Goal: Task Accomplishment & Management: Use online tool/utility

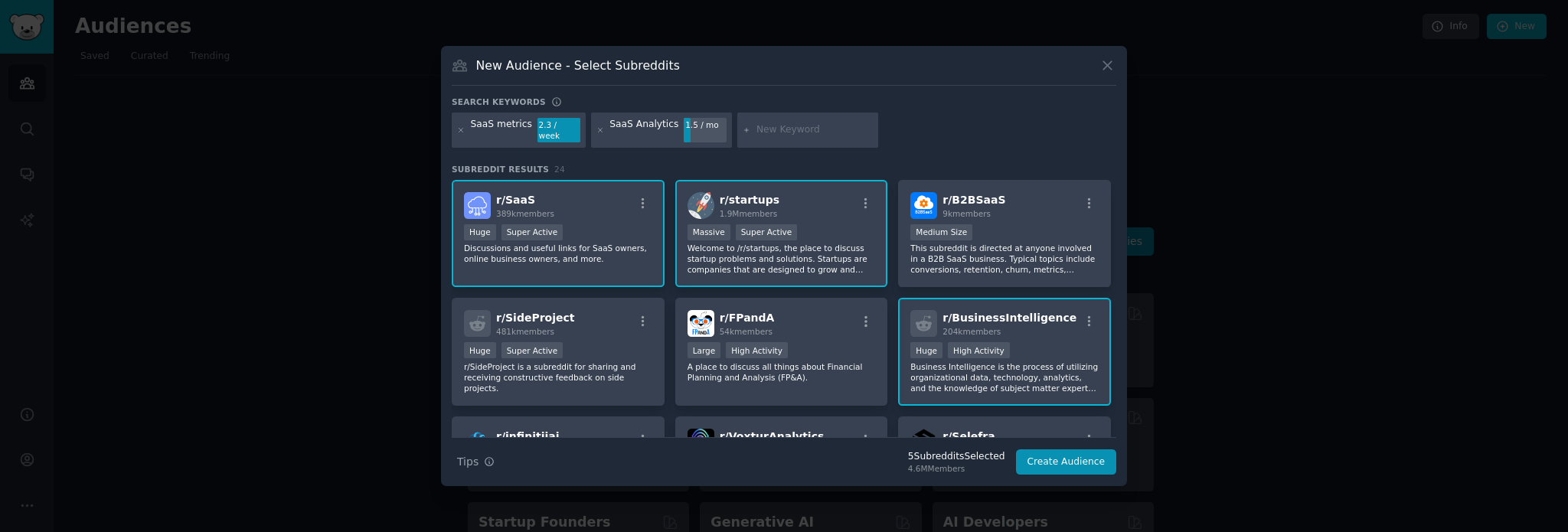
scroll to position [707, 0]
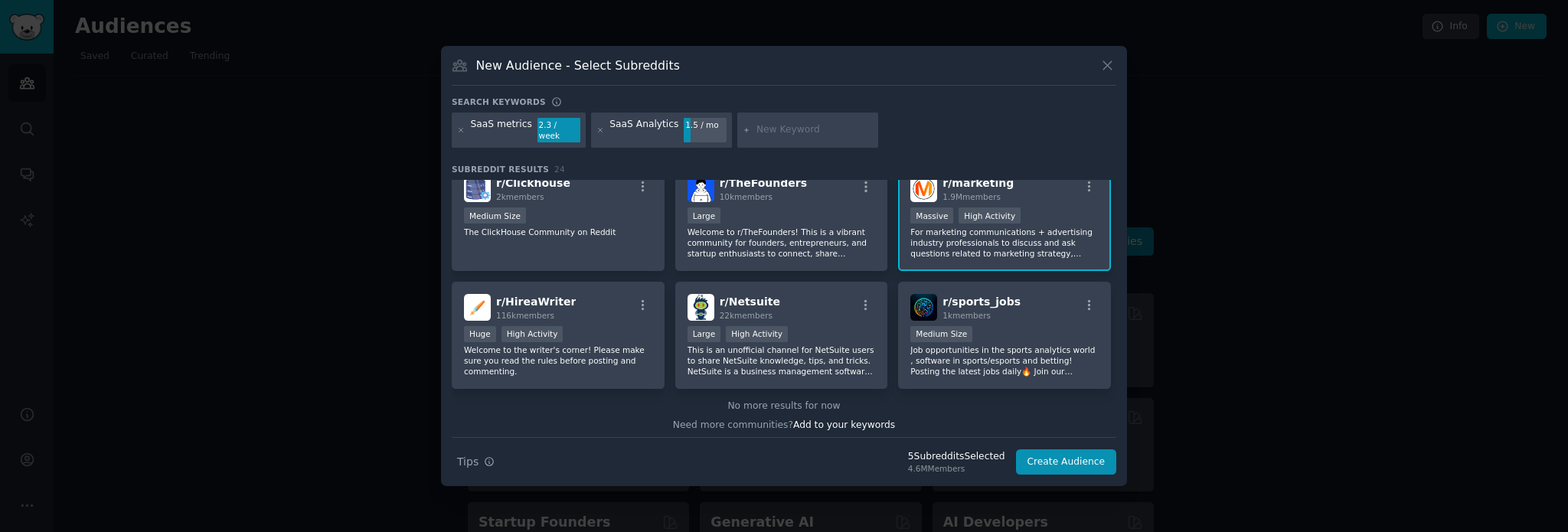
click at [782, 130] on input "text" at bounding box center [815, 130] width 116 height 14
type input "growth"
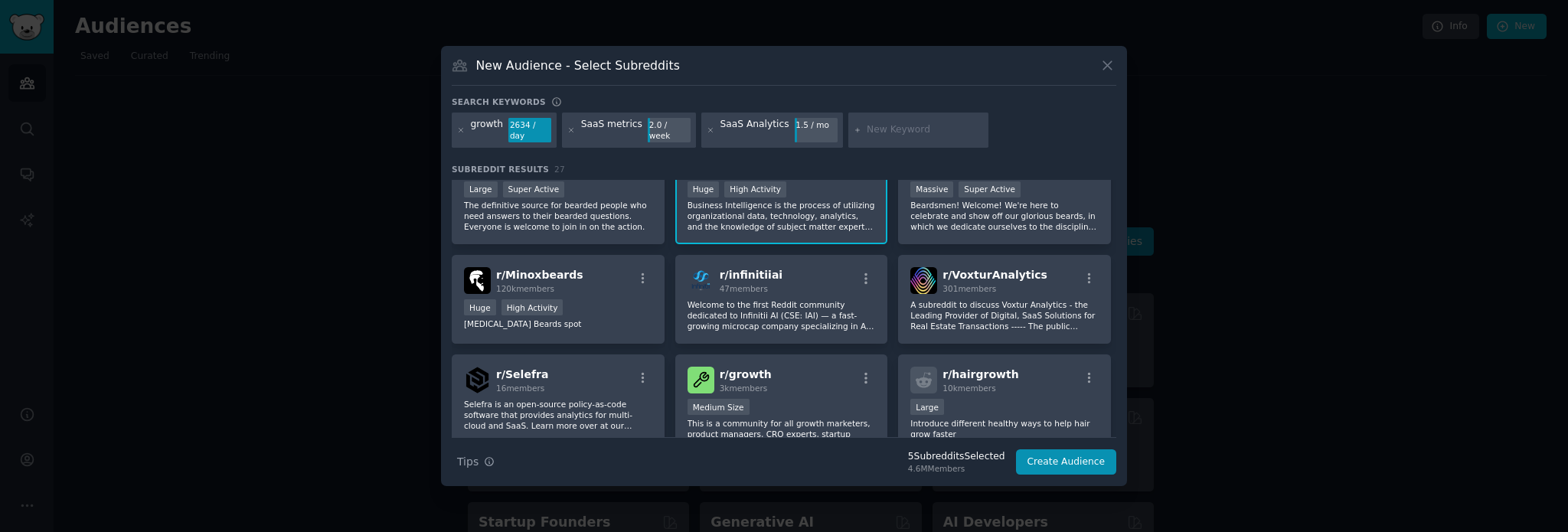
scroll to position [306, 0]
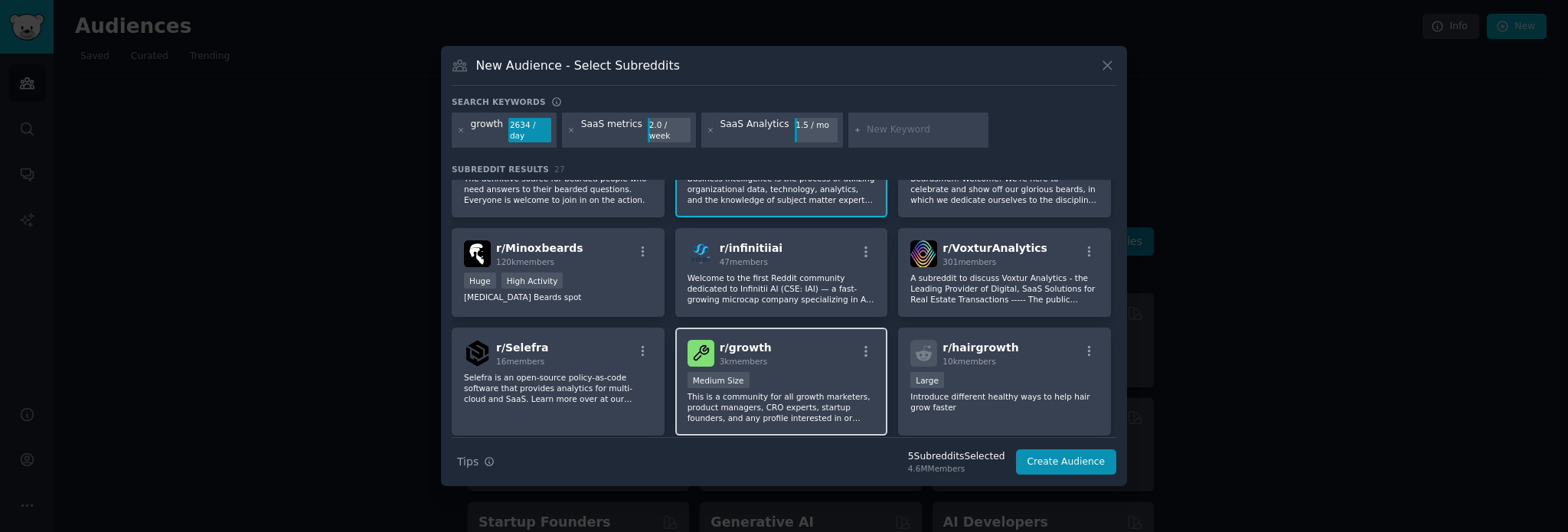
click at [781, 391] on p "This is a community for all growth marketers, product managers, CRO experts, st…" at bounding box center [781, 406] width 189 height 32
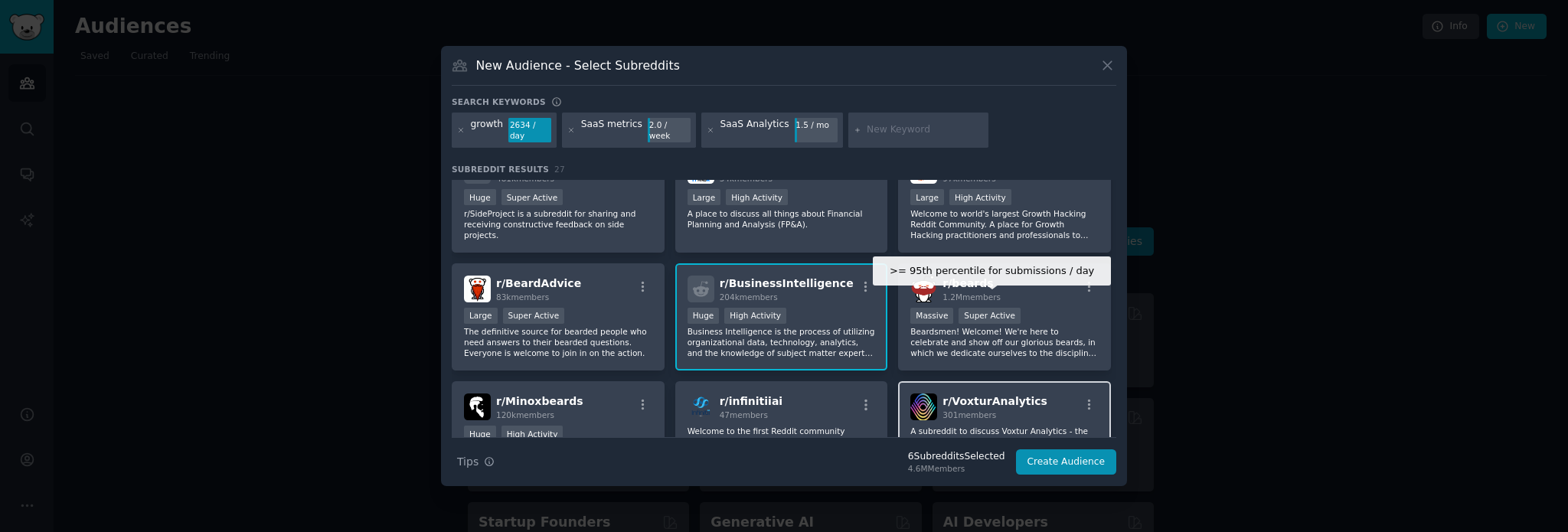
scroll to position [76, 0]
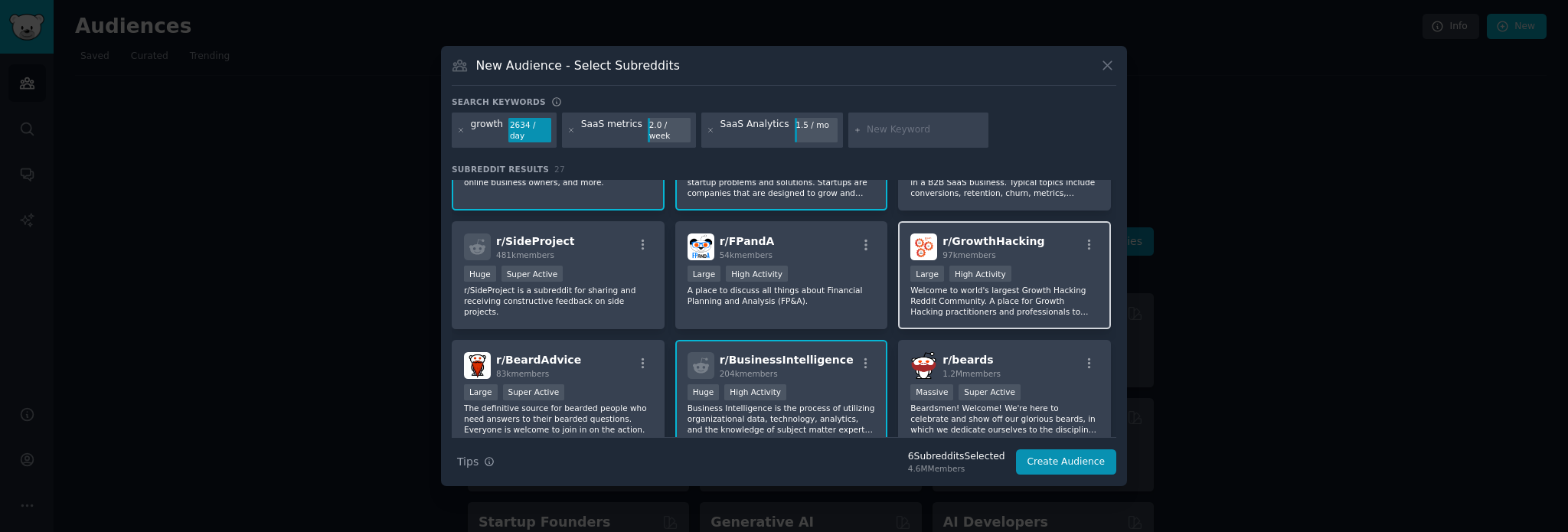
click at [1028, 287] on p "Welcome to world's largest Growth Hacking Reddit Community. A place for Growth …" at bounding box center [1005, 300] width 189 height 32
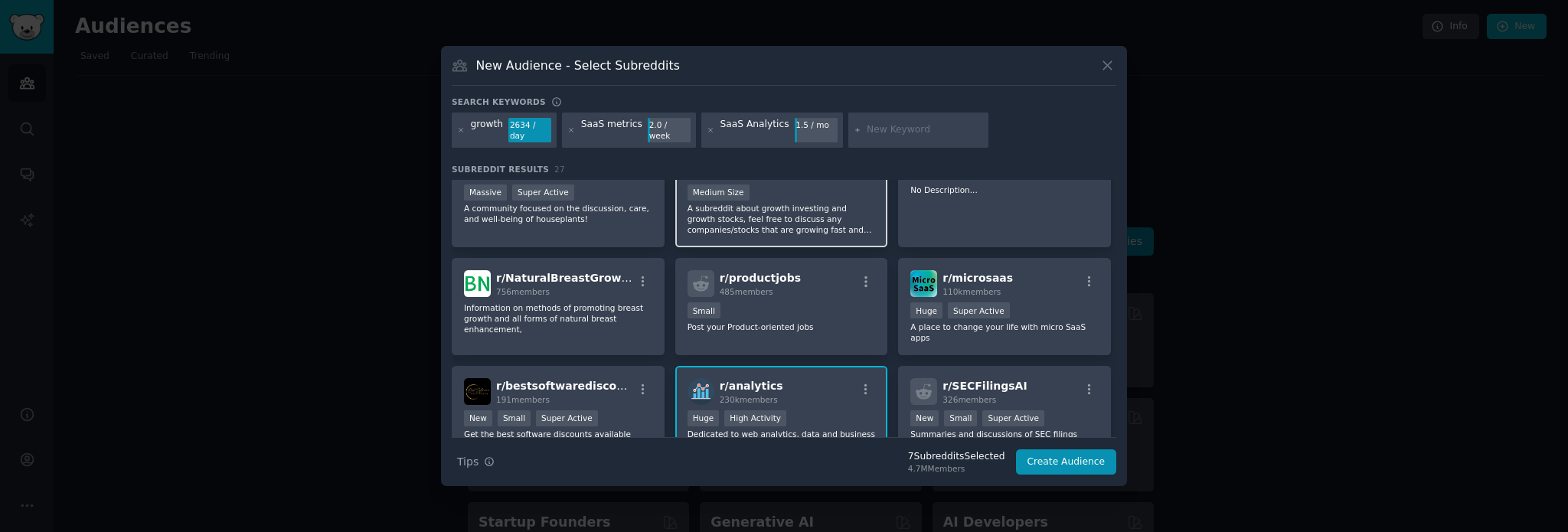
scroll to position [689, 0]
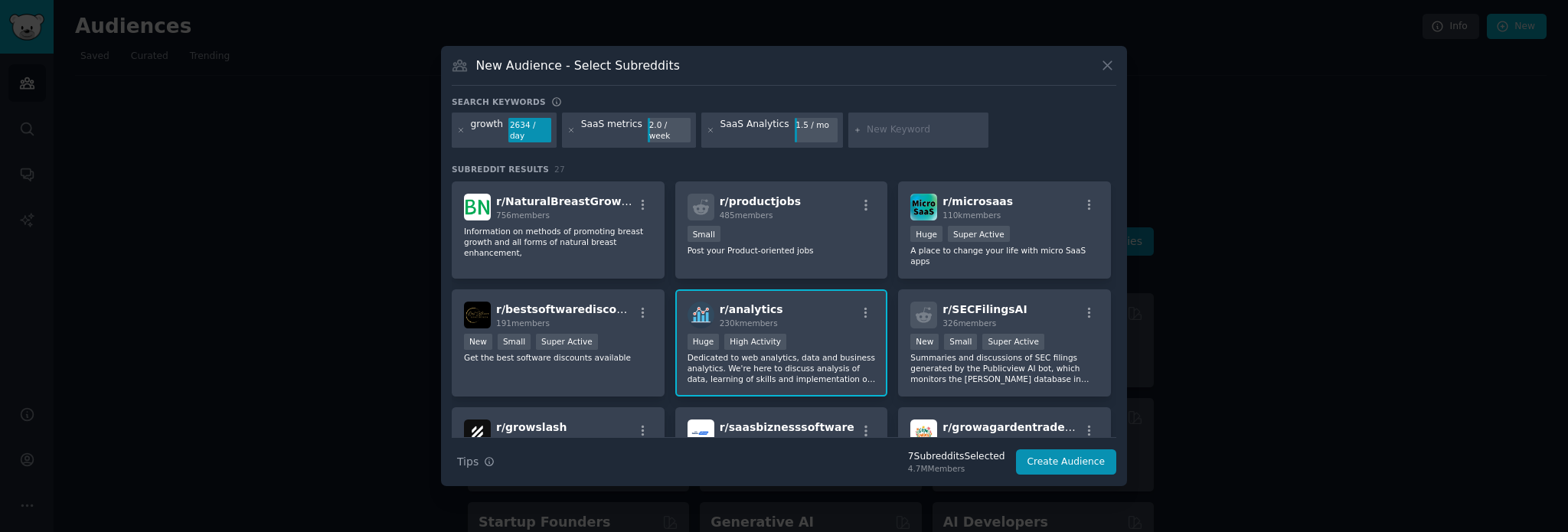
click at [787, 352] on p "Dedicated to web analytics, data and business analytics. We're here to discuss …" at bounding box center [781, 368] width 189 height 32
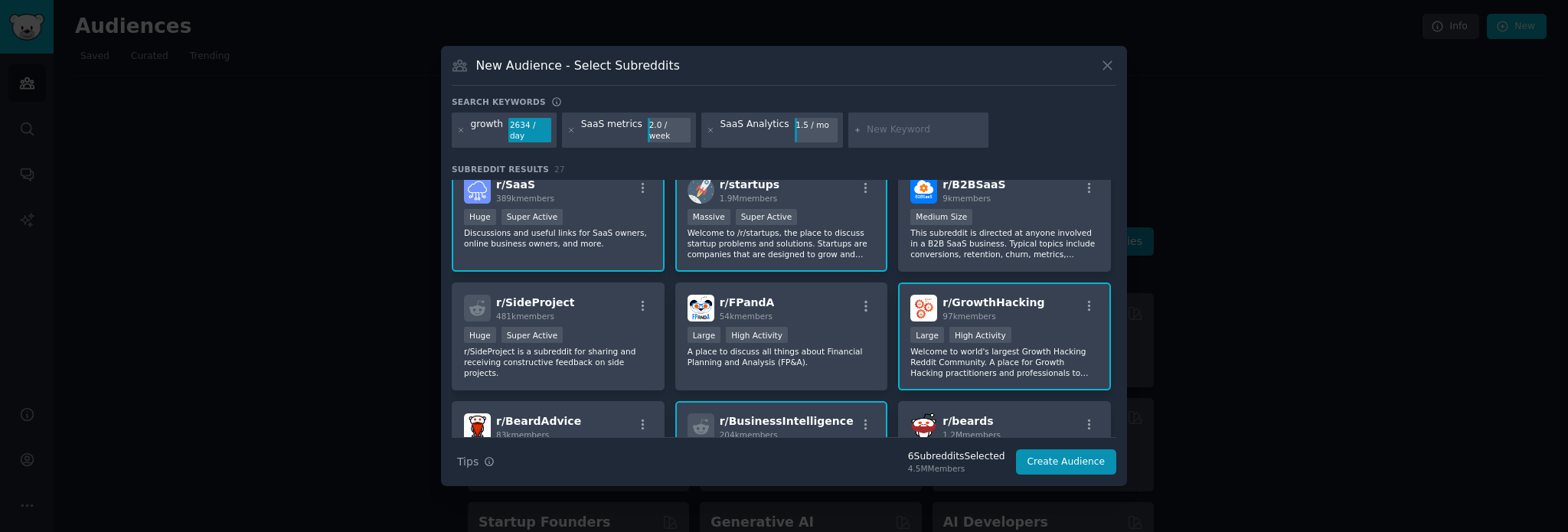
scroll to position [0, 0]
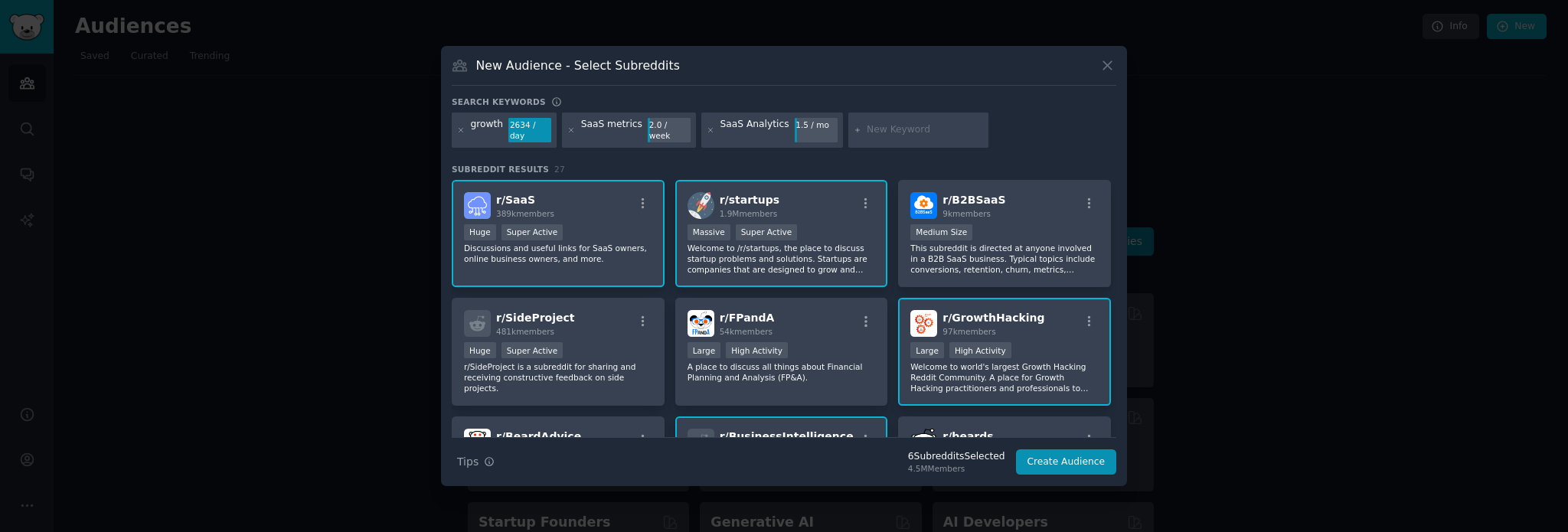
click at [878, 130] on input "text" at bounding box center [924, 130] width 116 height 14
type input "revenue"
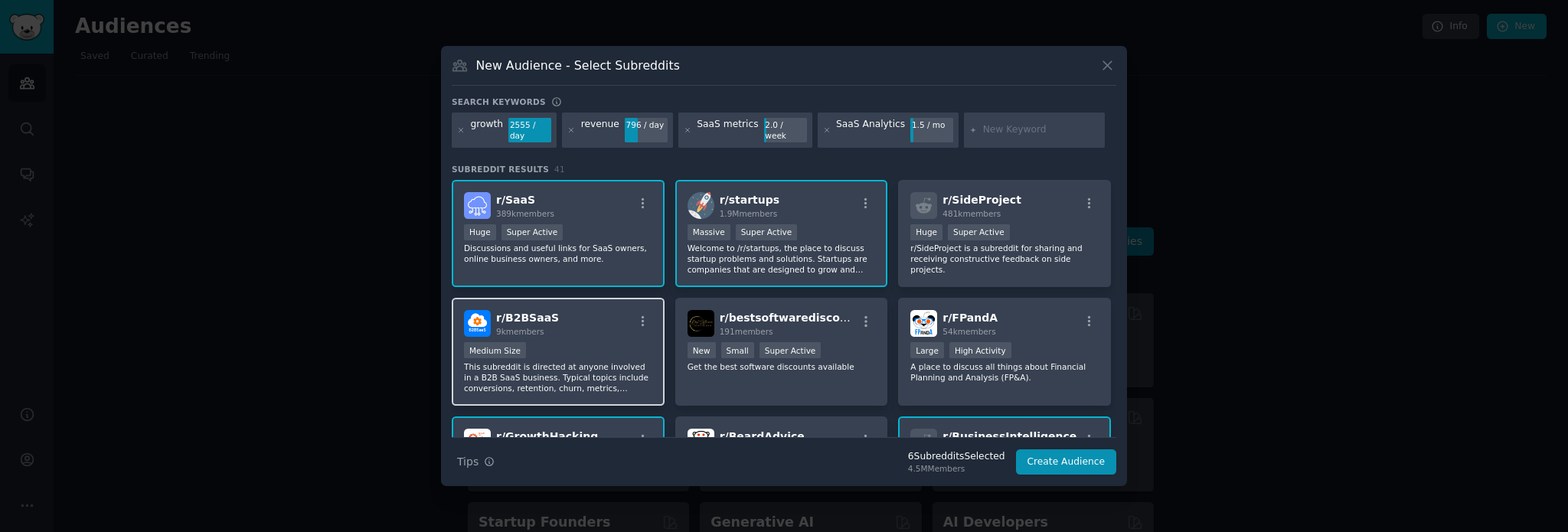
click at [585, 361] on p "This subreddit is directed at anyone involved in a B2B SaaS business. Typical t…" at bounding box center [558, 376] width 189 height 32
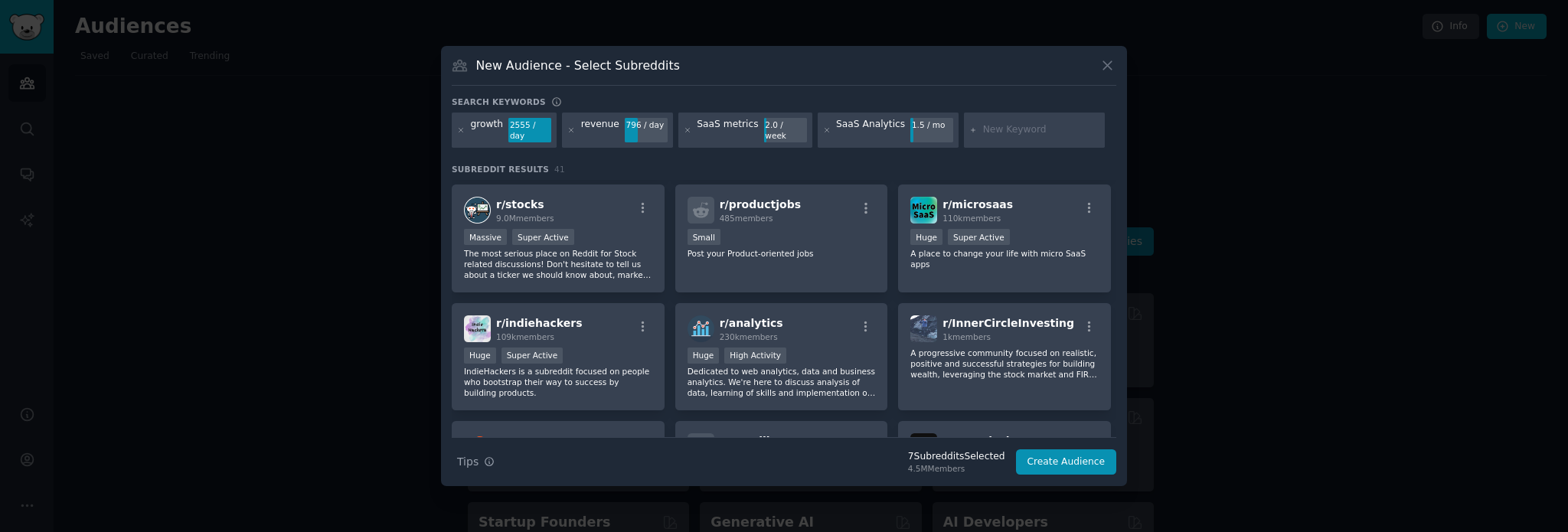
scroll to position [1225, 0]
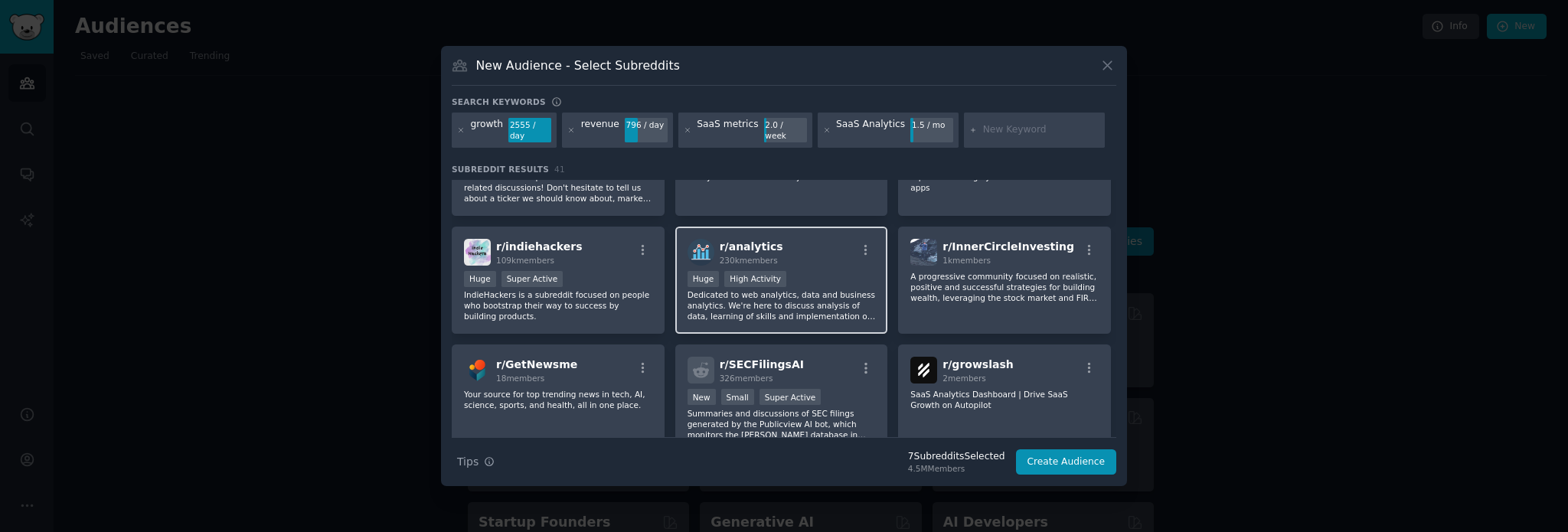
click at [808, 289] on p "Dedicated to web analytics, data and business analytics. We're here to discuss …" at bounding box center [781, 305] width 189 height 32
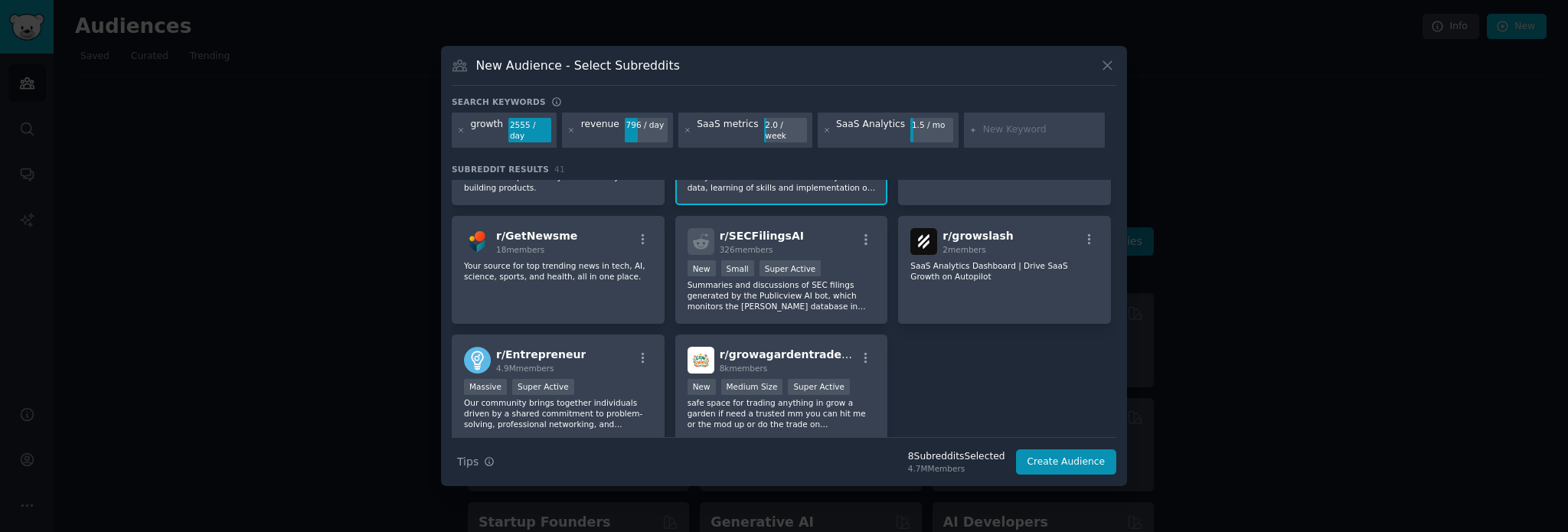
scroll to position [1377, 0]
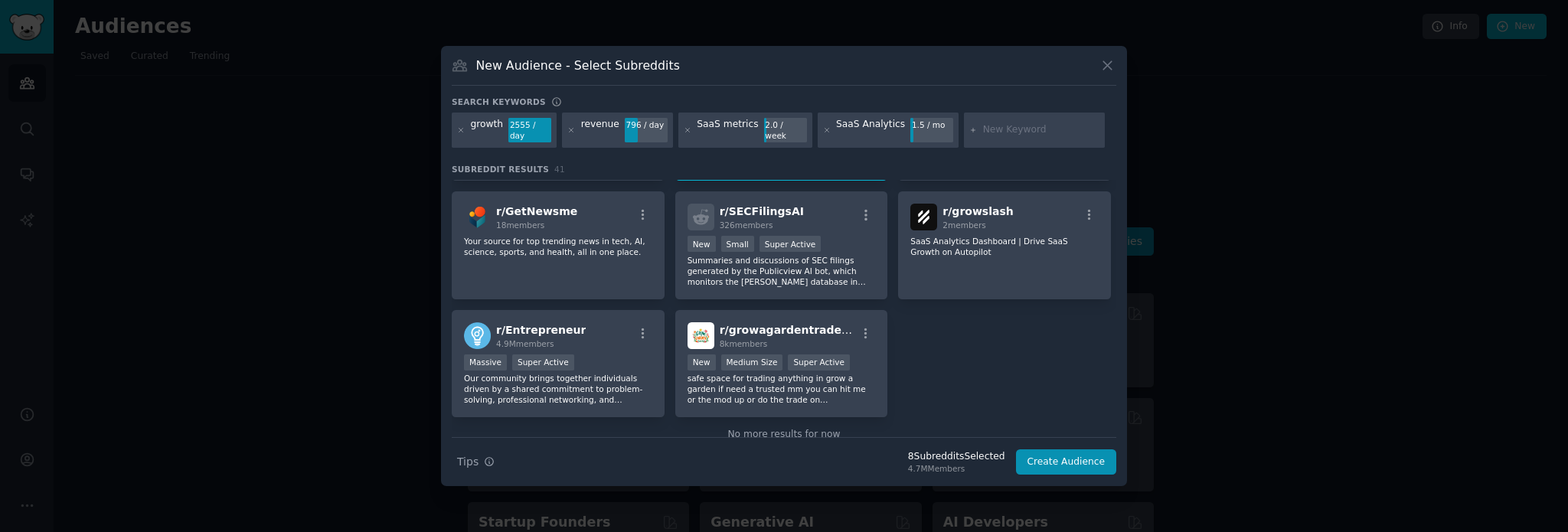
click at [991, 127] on input "text" at bounding box center [1041, 130] width 116 height 14
type input "revops"
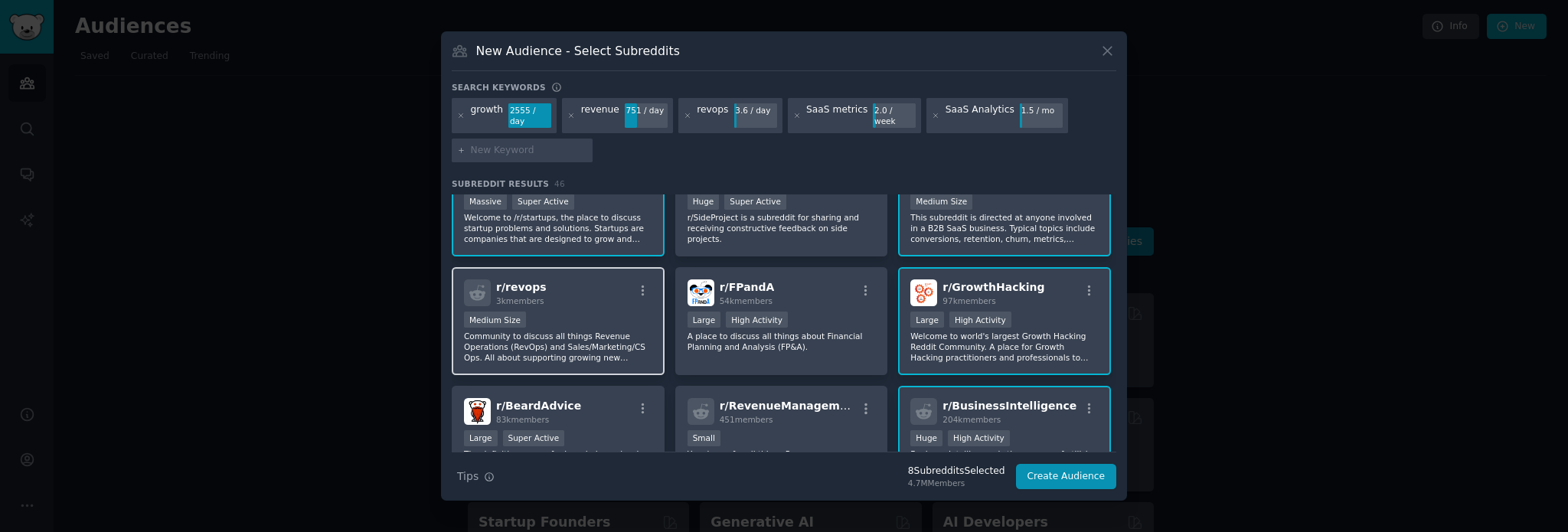
scroll to position [229, 0]
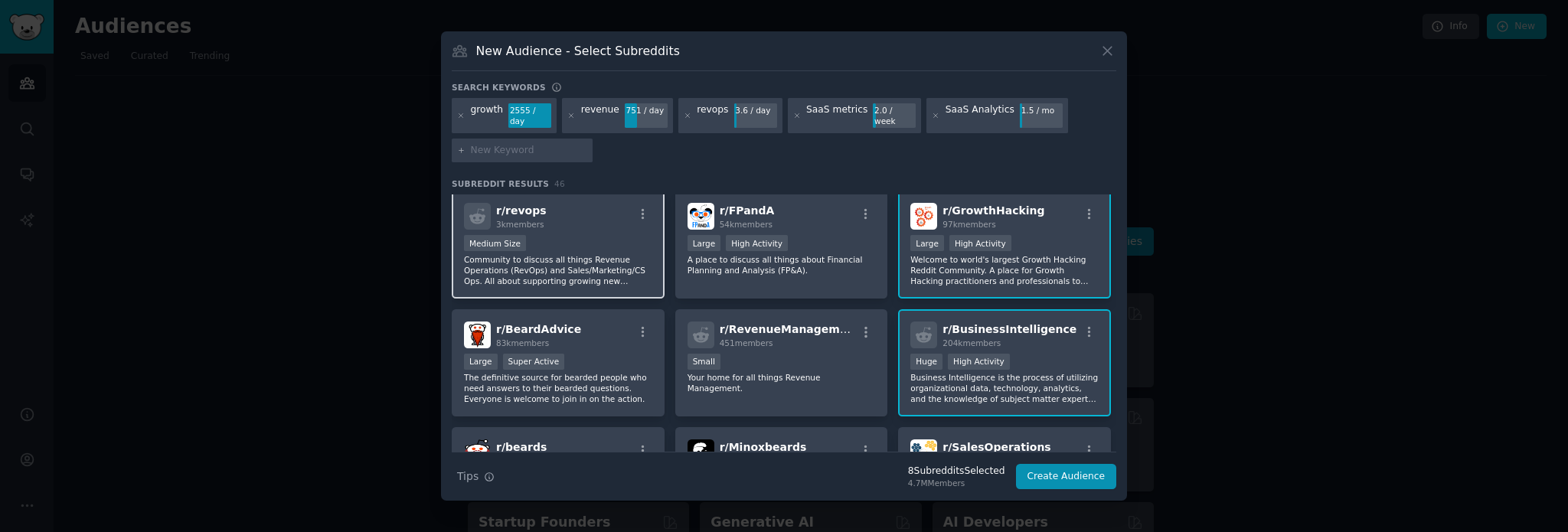
click at [556, 254] on p "Community to discuss all things Revenue Operations (RevOps) and Sales/Marketing…" at bounding box center [558, 270] width 189 height 32
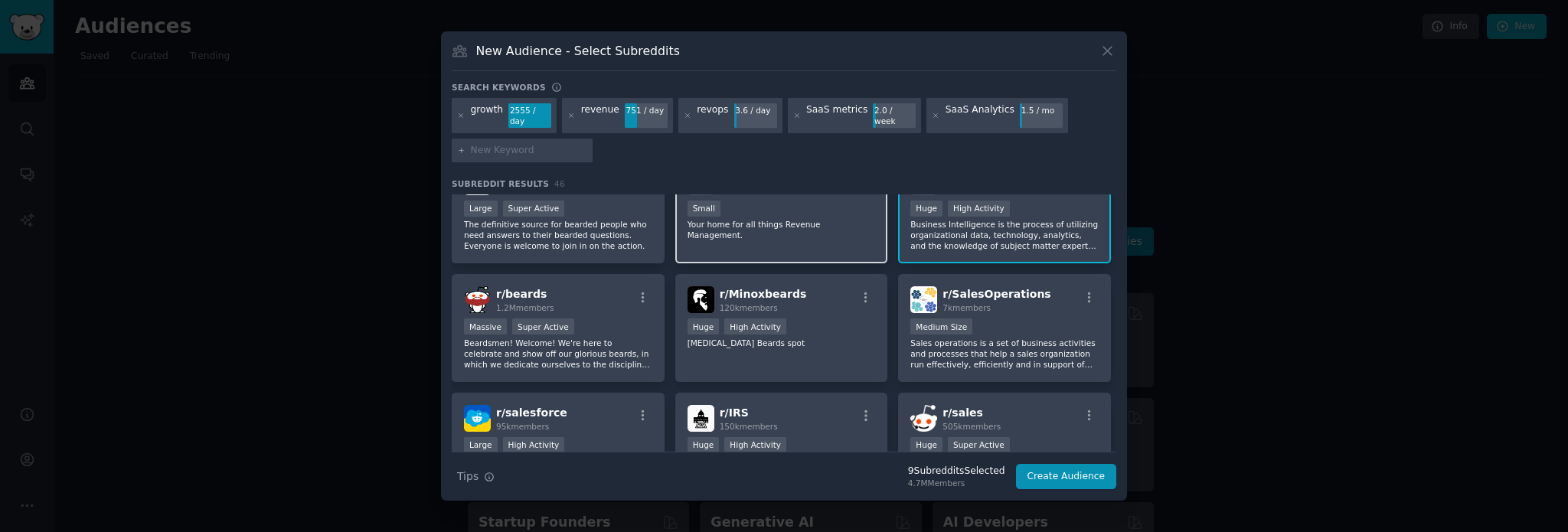
scroll to position [459, 0]
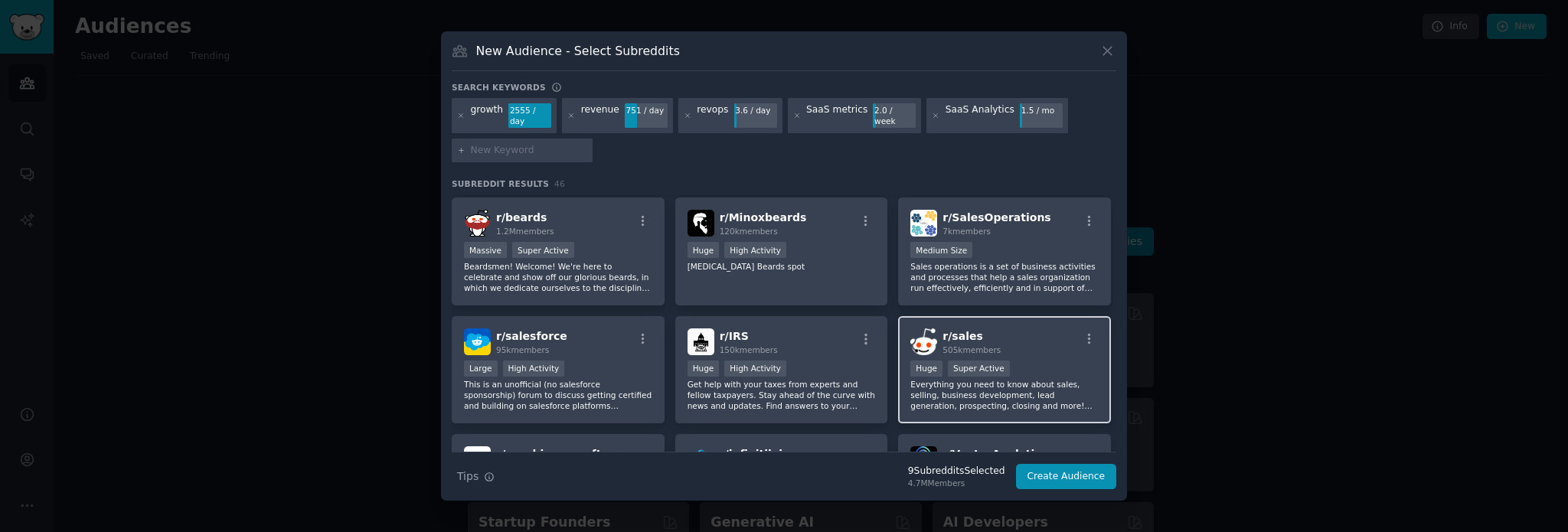
click at [1057, 379] on p "Everything you need to know about sales, selling, business development, lead ge…" at bounding box center [1005, 395] width 189 height 32
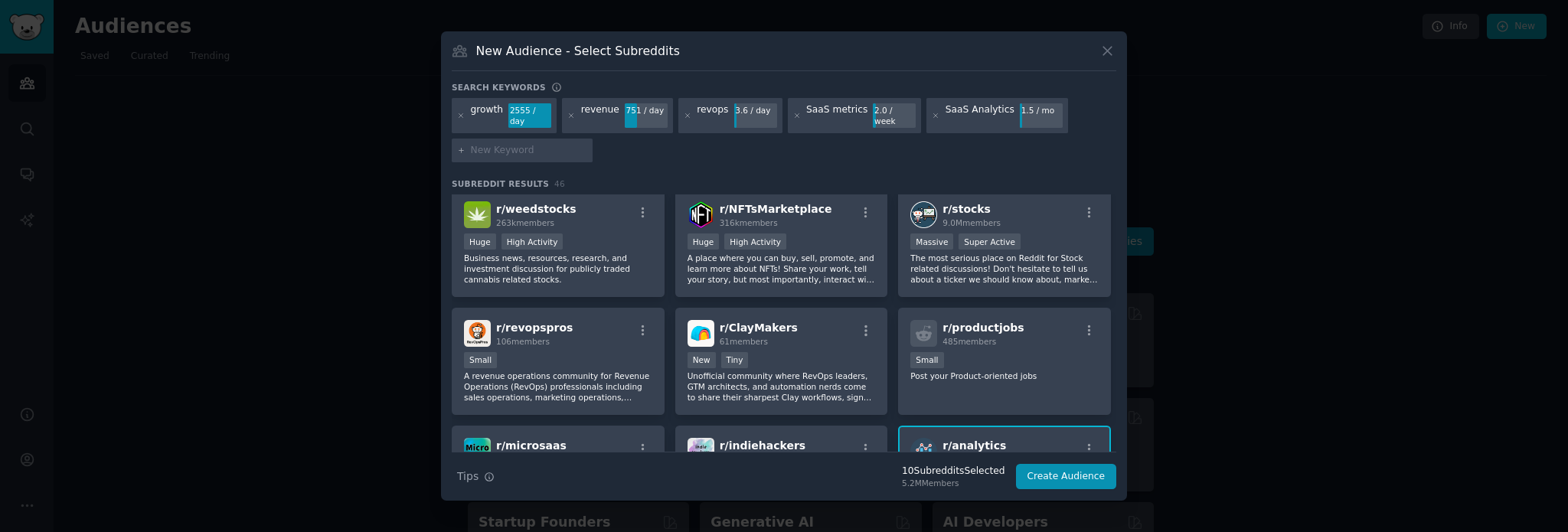
scroll to position [1301, 0]
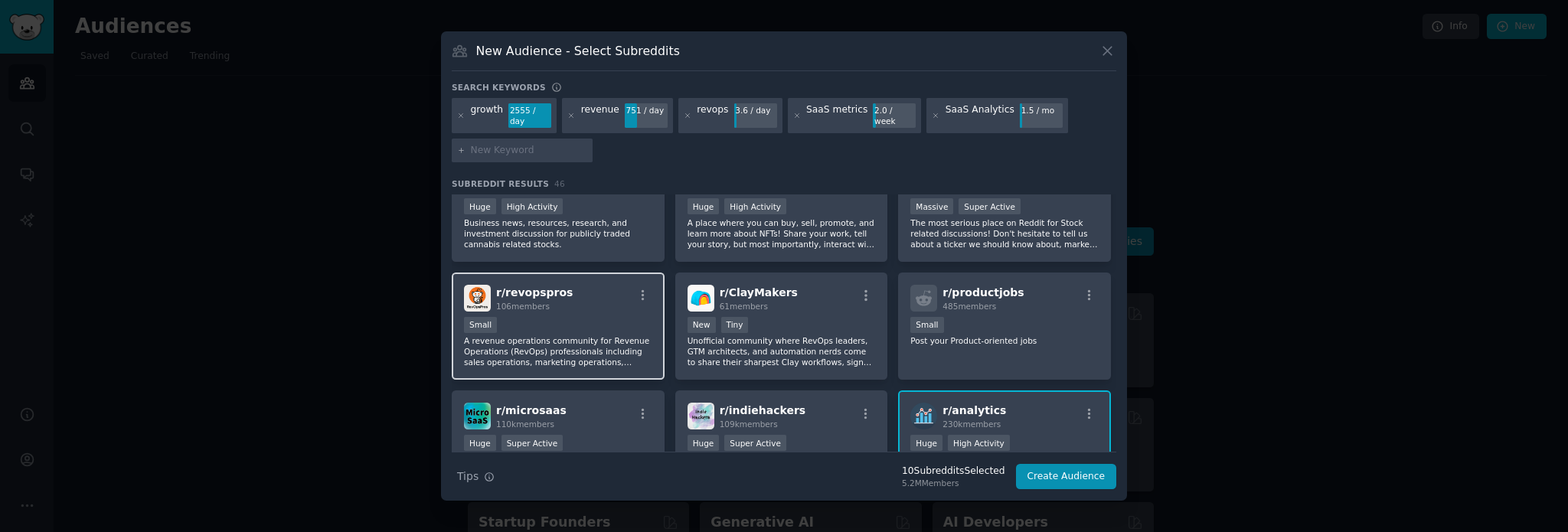
click at [558, 316] on div "Small" at bounding box center [558, 326] width 189 height 19
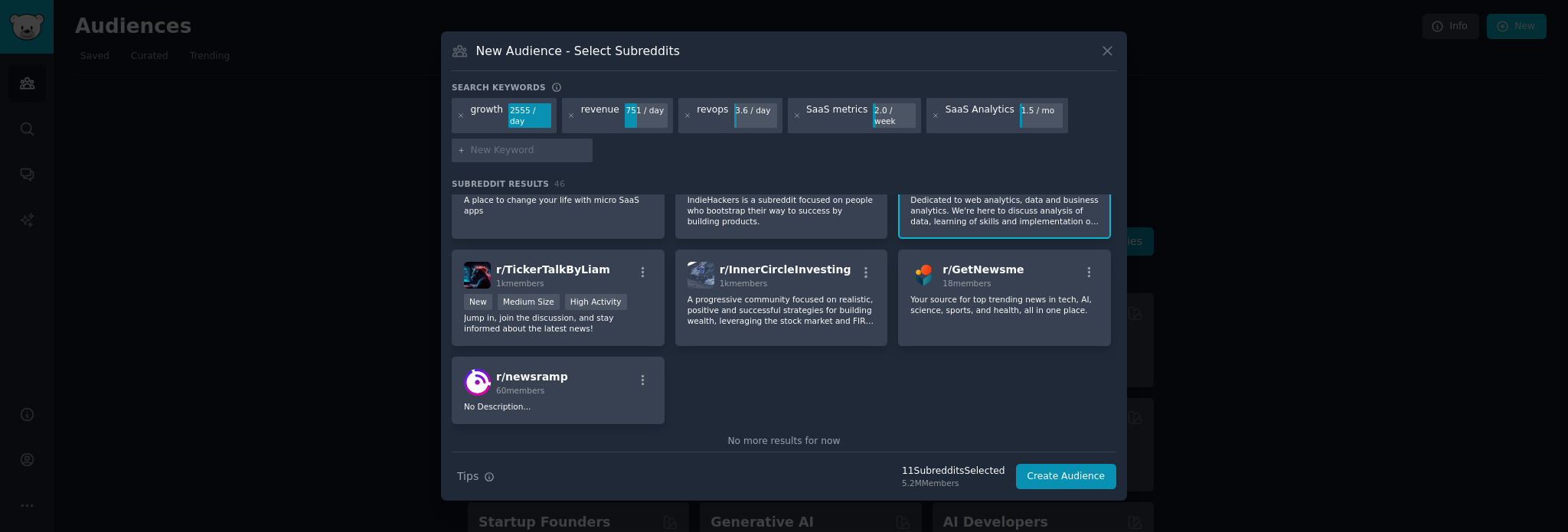
scroll to position [1577, 0]
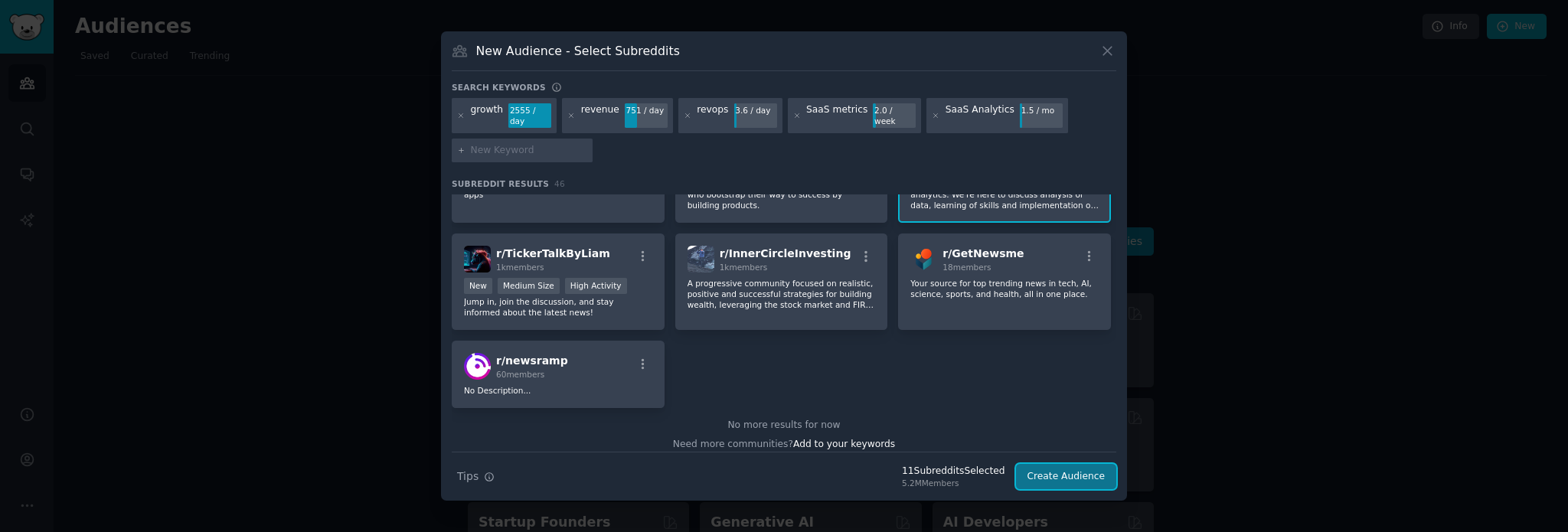
click at [1075, 474] on button "Create Audience" at bounding box center [1067, 476] width 101 height 26
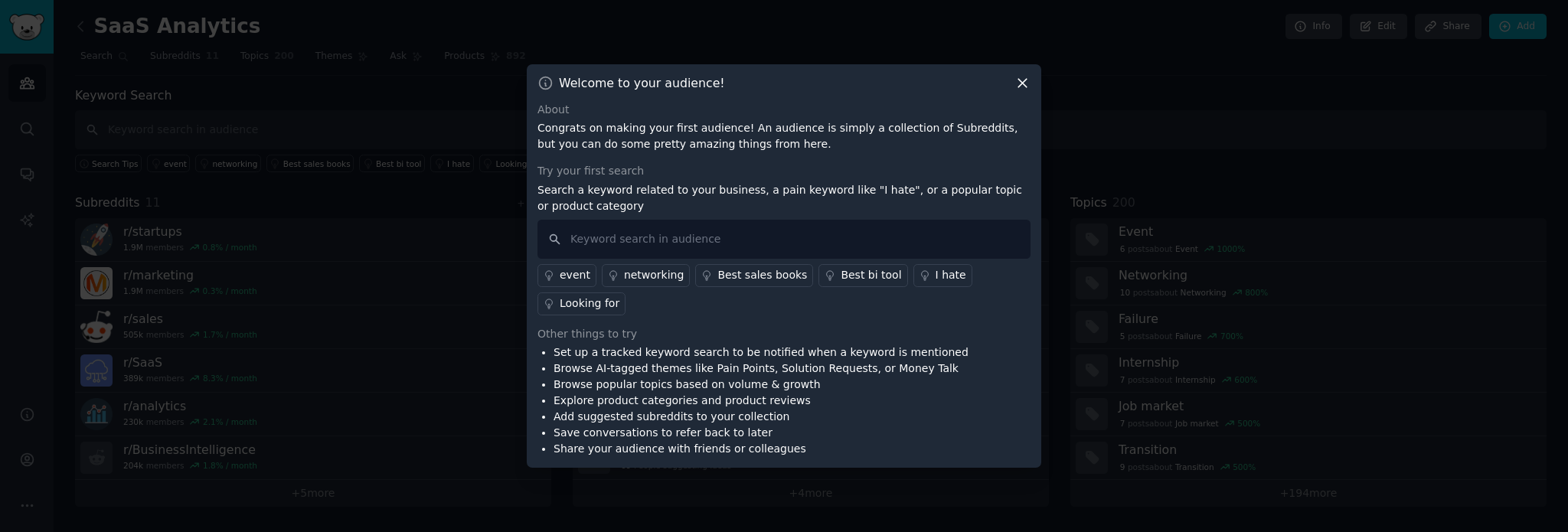
click at [619, 295] on div "Looking for" at bounding box center [589, 303] width 60 height 16
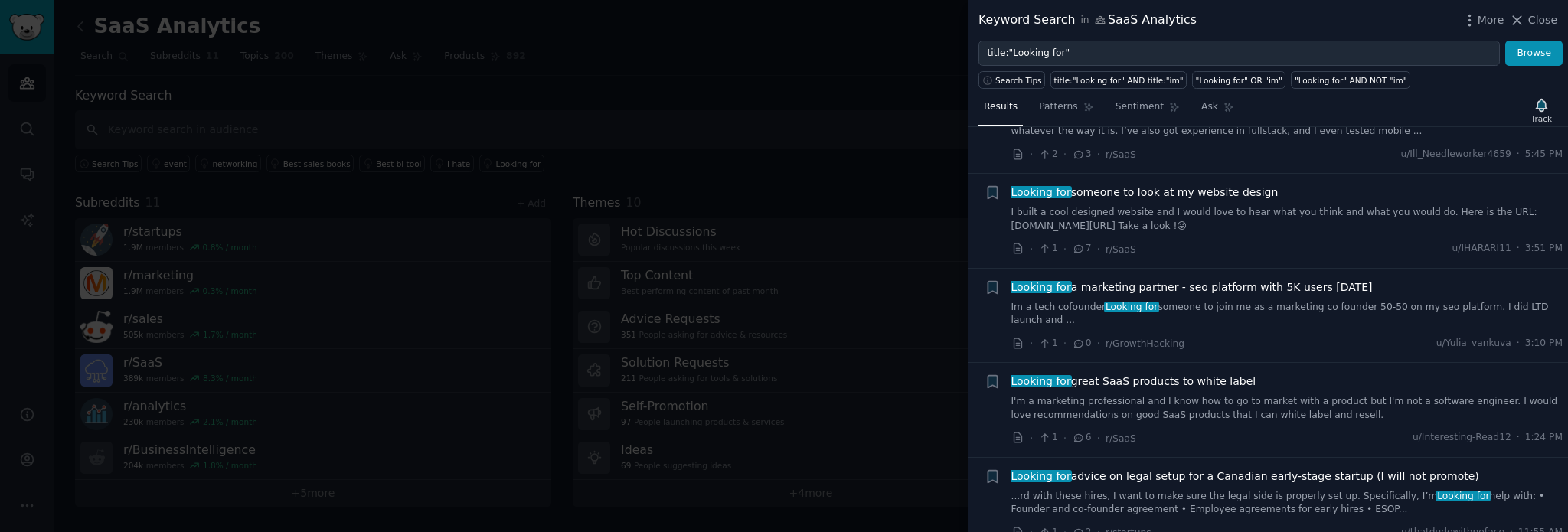
scroll to position [229, 0]
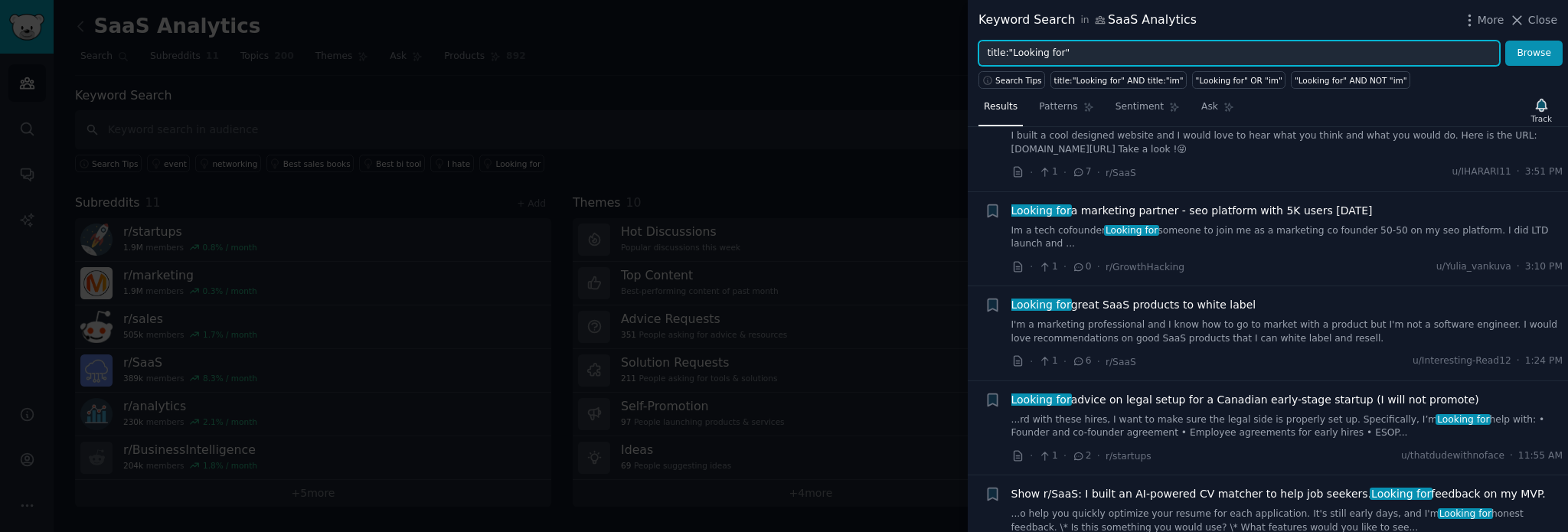
drag, startPoint x: 1057, startPoint y: 52, endPoint x: 1008, endPoint y: 54, distance: 49.0
click at [1008, 54] on input "title:"Looking for"" at bounding box center [1239, 53] width 522 height 26
click at [1542, 51] on button "Browse" at bounding box center [1533, 53] width 57 height 26
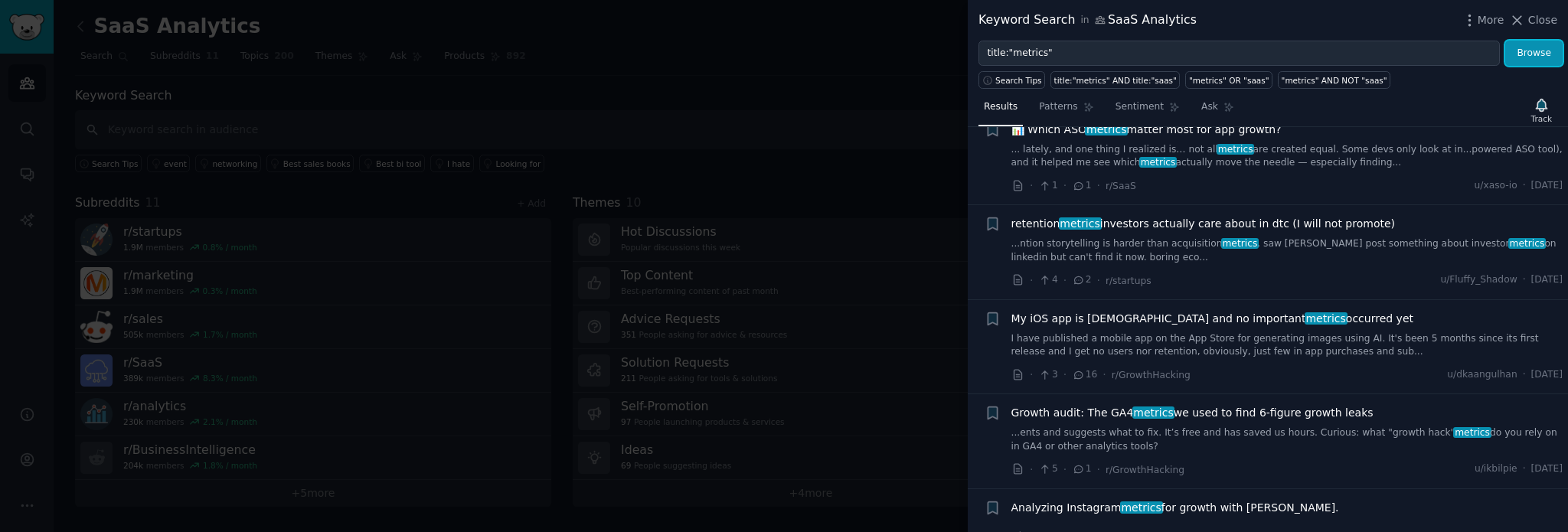
scroll to position [306, 0]
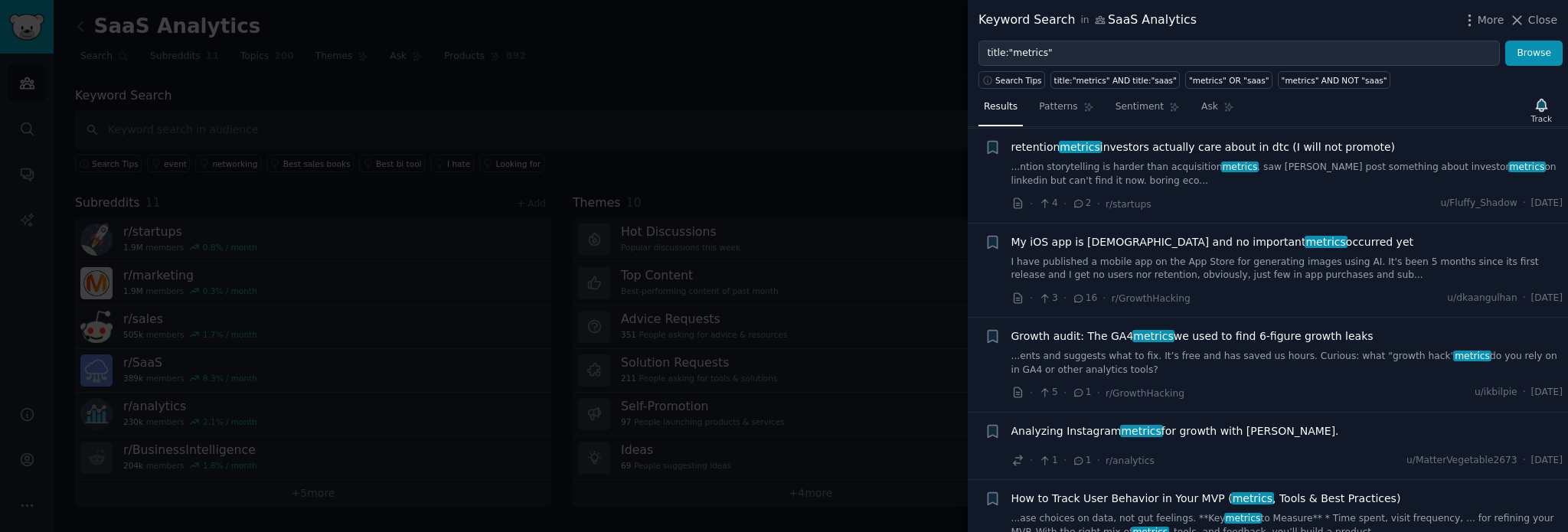
click at [1232, 345] on div "Growth audit: The GA4 metrics we used to find 6‑figure growth leaks ...ents and…" at bounding box center [1287, 352] width 552 height 48
click at [1219, 354] on link "...ents and suggests what to fix. It’s free and has saved us hours. Curious: wh…" at bounding box center [1287, 364] width 552 height 27
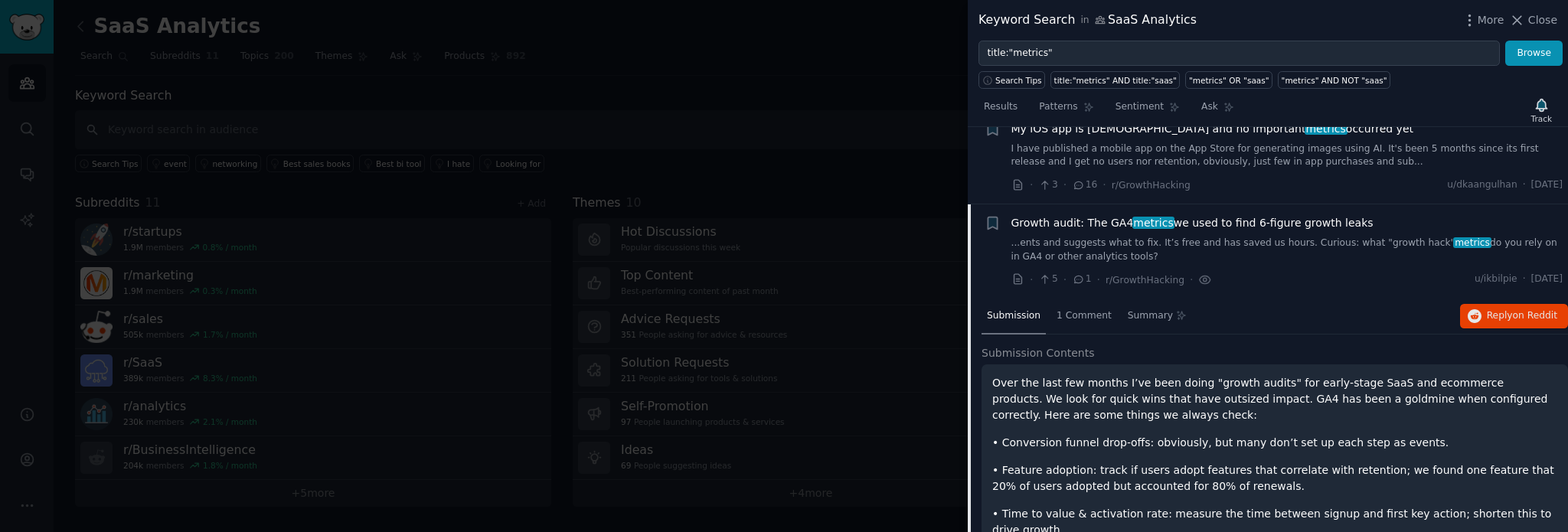
scroll to position [37, 0]
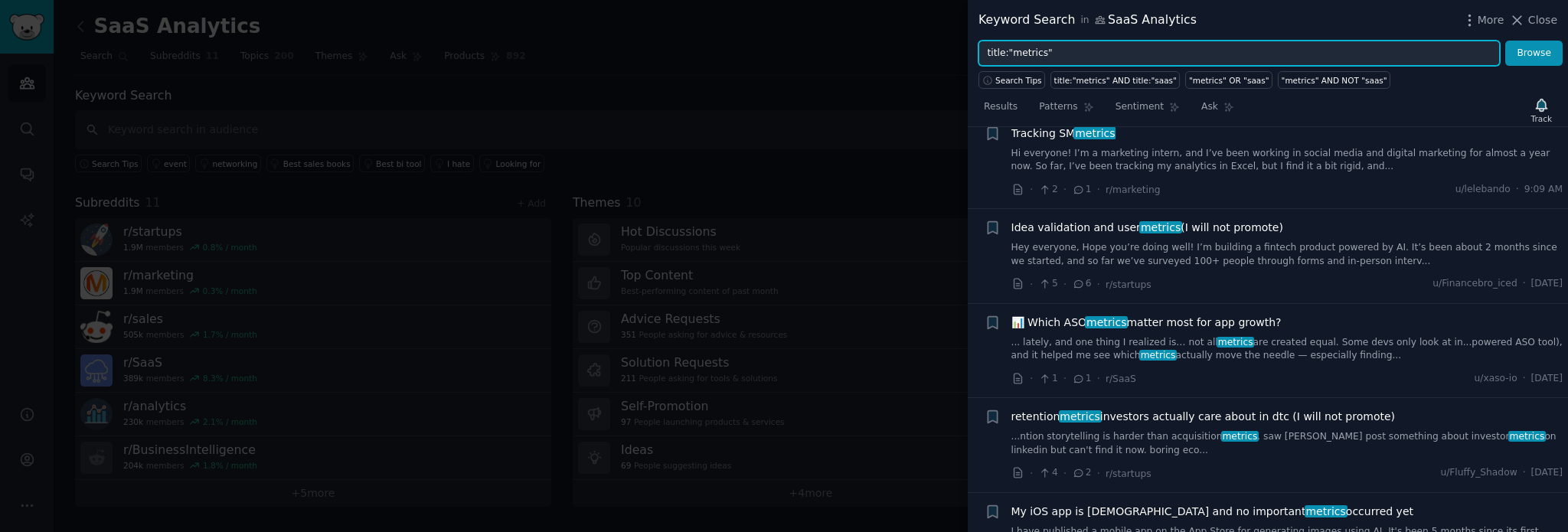
click at [1023, 53] on input "title:"metrics"" at bounding box center [1239, 53] width 522 height 26
click at [1505, 41] on button "Browse" at bounding box center [1533, 53] width 57 height 26
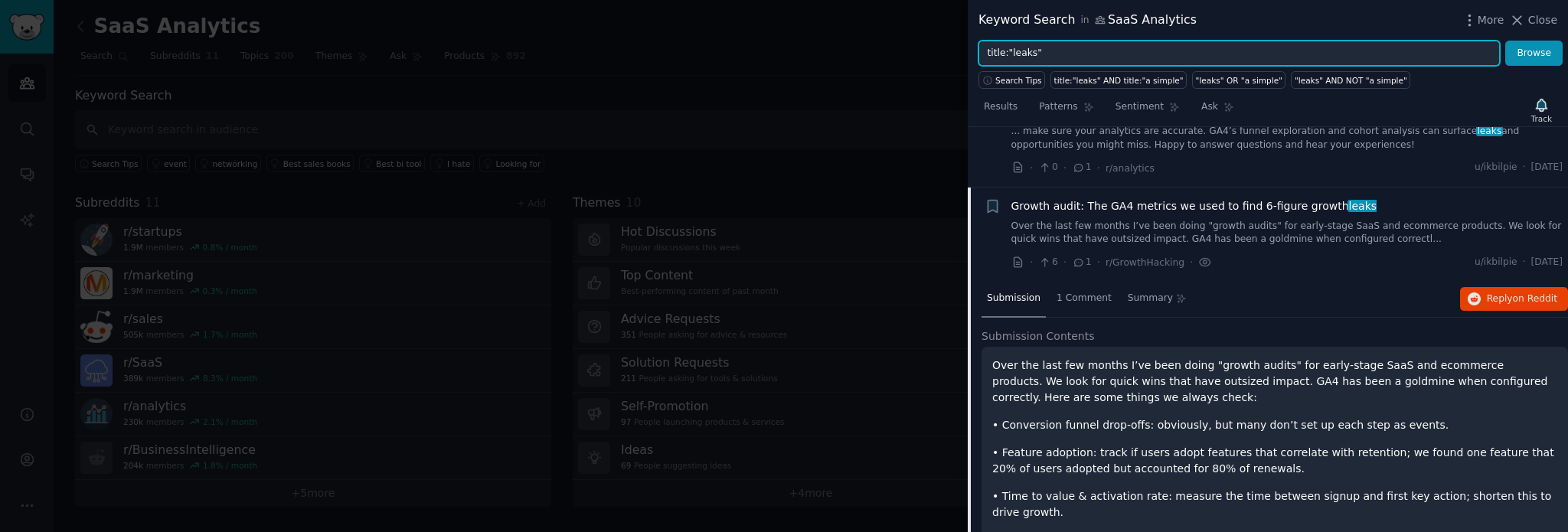
scroll to position [0, 0]
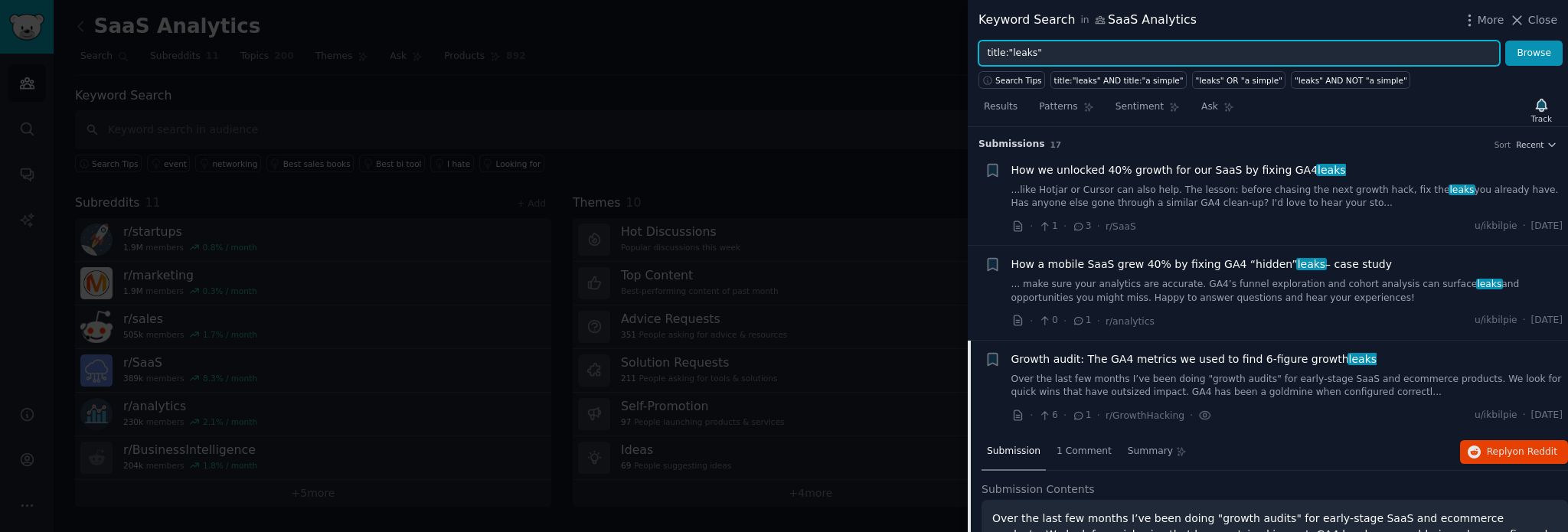
click at [1020, 54] on input "title:"leaks"" at bounding box center [1239, 53] width 522 height 26
click at [1505, 41] on button "Browse" at bounding box center [1533, 53] width 57 height 26
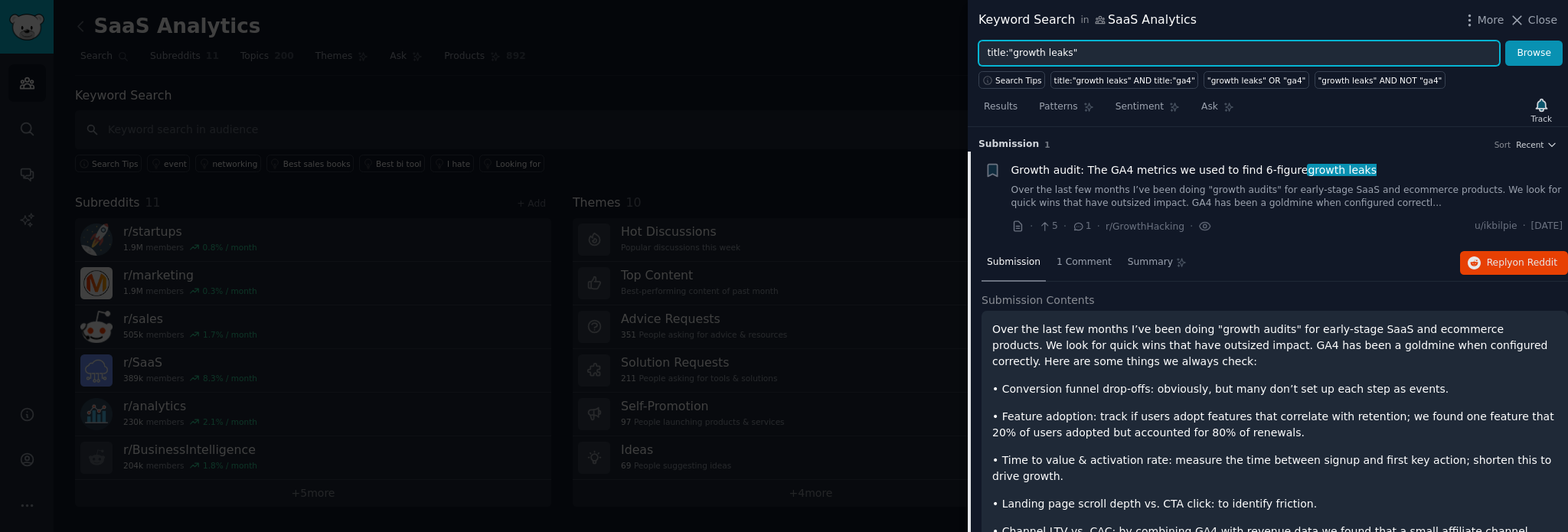
click at [1020, 48] on input "title:"growth leaks"" at bounding box center [1239, 53] width 522 height 26
click at [1505, 41] on button "Browse" at bounding box center [1533, 53] width 57 height 26
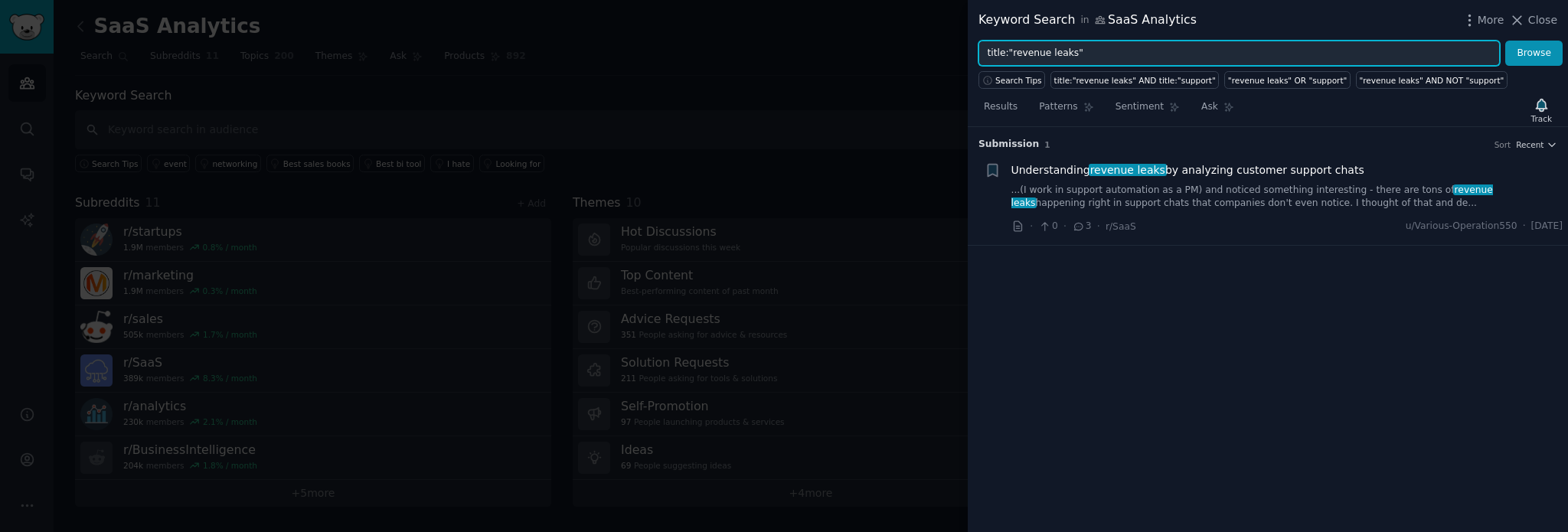
click at [995, 54] on input "title:"revenue leaks"" at bounding box center [1239, 53] width 522 height 26
type input ""revenue leaks""
click at [1505, 41] on button "Browse" at bounding box center [1533, 53] width 57 height 26
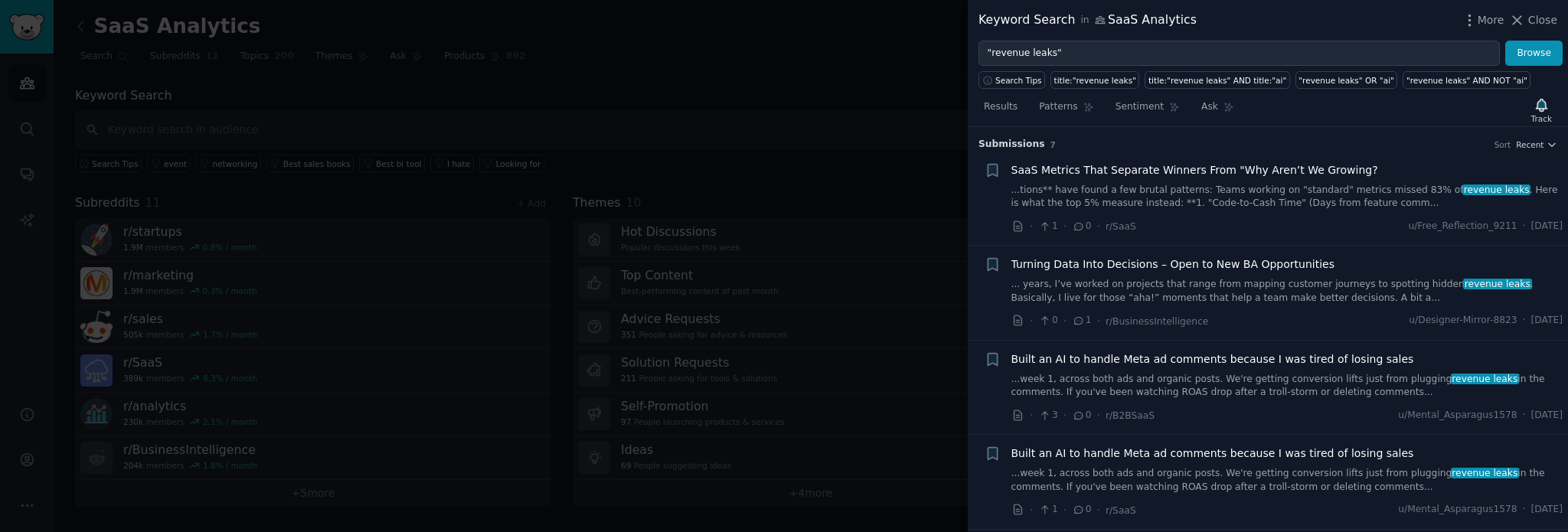
click at [1198, 192] on link "...tions** have found a few brutal patterns: Teams working on "standard" metric…" at bounding box center [1287, 197] width 552 height 27
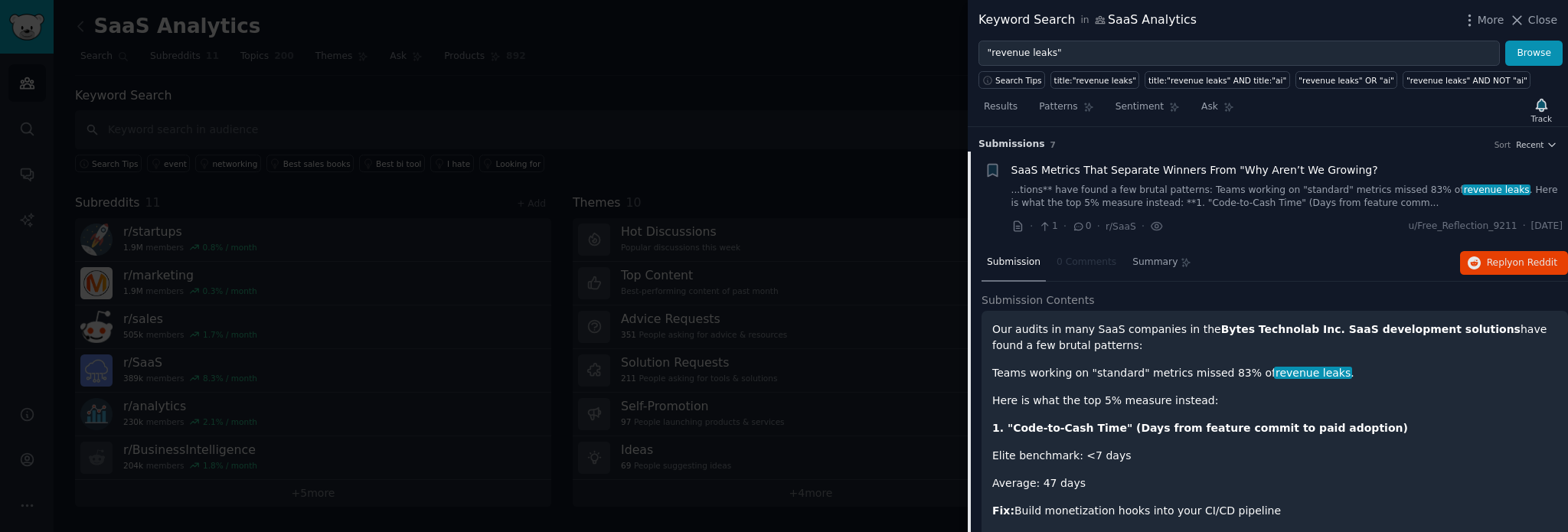
scroll to position [24, 0]
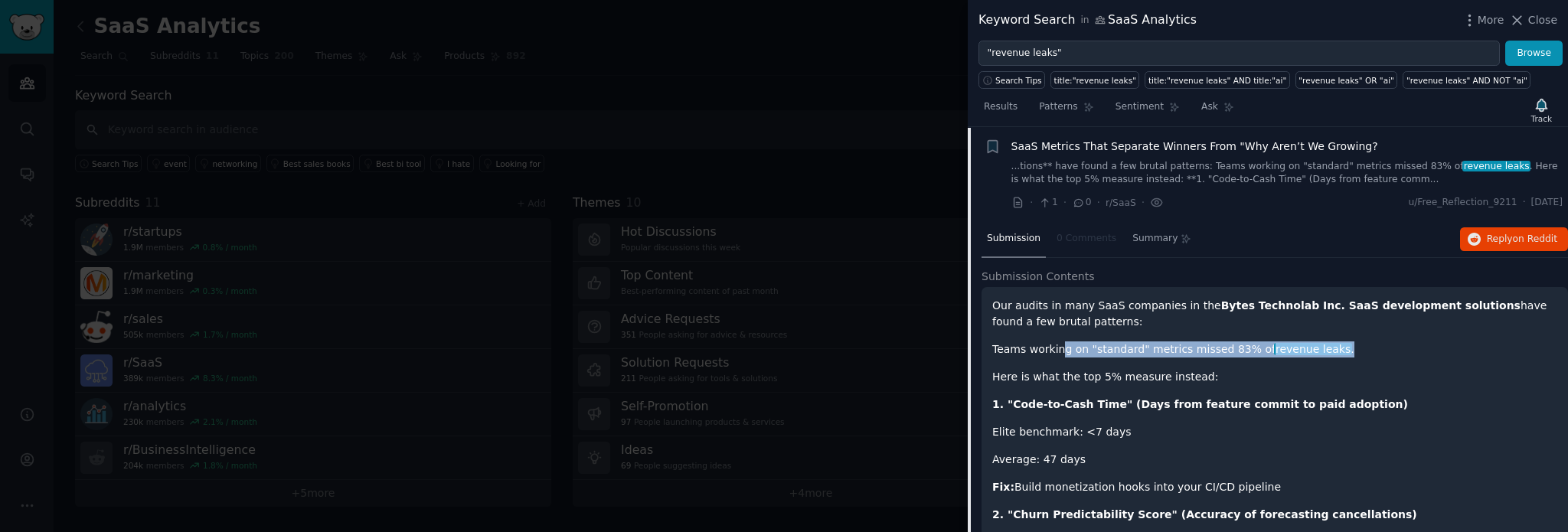
drag, startPoint x: 1057, startPoint y: 348, endPoint x: 1318, endPoint y: 348, distance: 261.0
click at [1318, 348] on p "Teams working on "standard" metrics missed 83% of revenue leaks ." at bounding box center [1275, 349] width 565 height 16
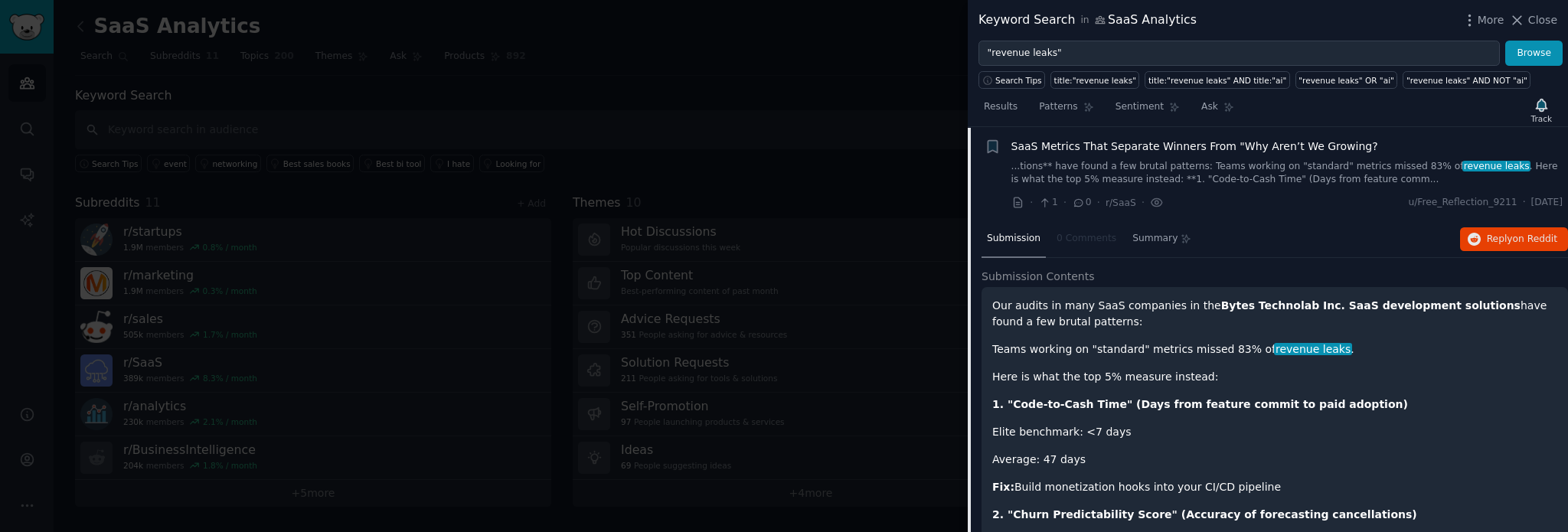
click at [1050, 343] on p "Teams working on "standard" metrics missed 83% of revenue leaks ." at bounding box center [1275, 349] width 565 height 16
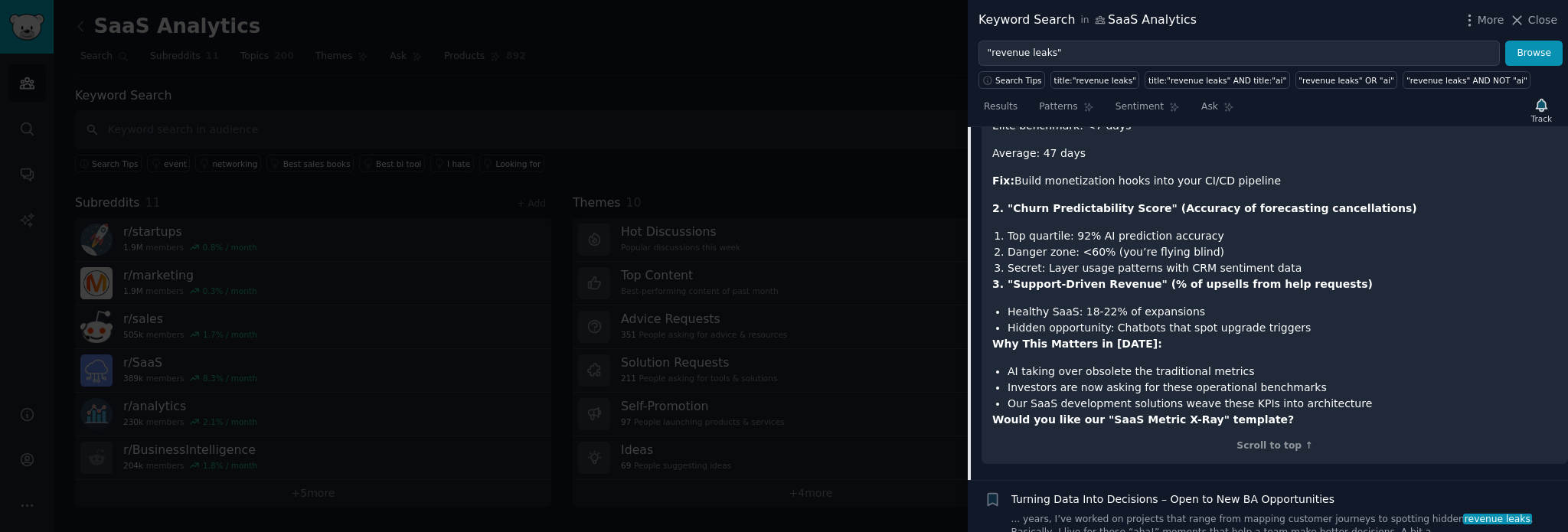
scroll to position [406, 0]
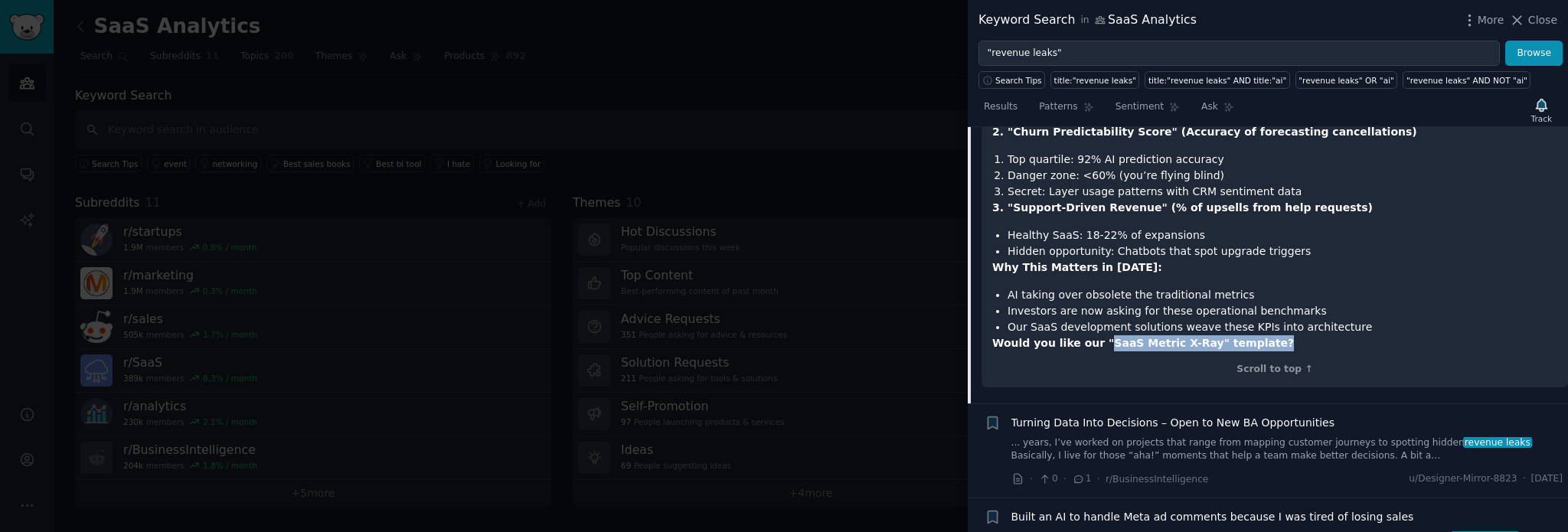
drag, startPoint x: 1094, startPoint y: 336, endPoint x: 1324, endPoint y: 336, distance: 230.0
click at [1324, 336] on p "Would you like our "SaaS Metric X-Ray" template?" at bounding box center [1275, 342] width 565 height 16
click at [1342, 244] on li "Hidden opportunity: Chatbots that spot upgrade triggers" at bounding box center [1282, 251] width 550 height 16
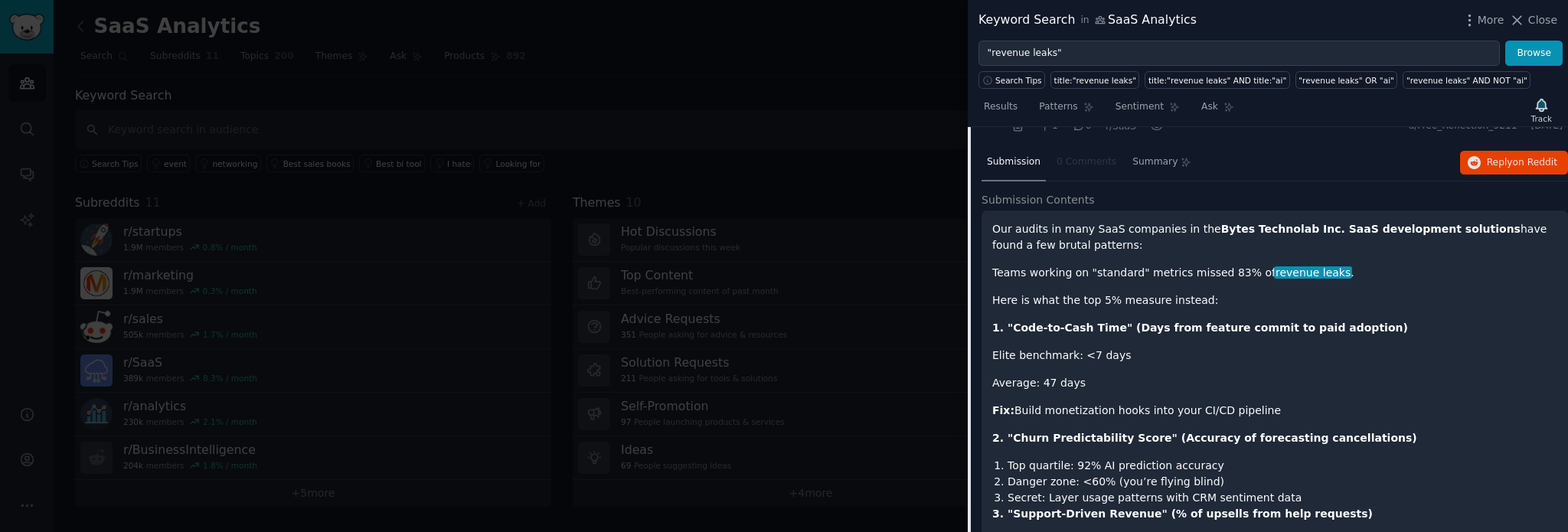
scroll to position [0, 0]
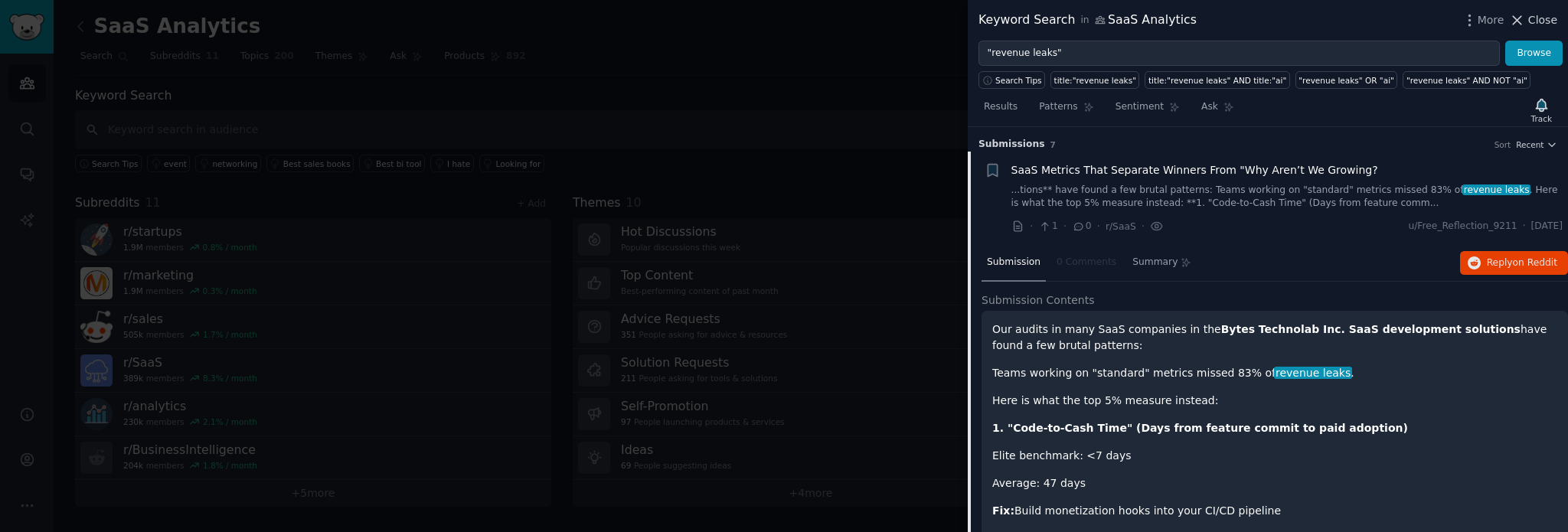
click at [1540, 20] on span "Close" at bounding box center [1543, 20] width 29 height 16
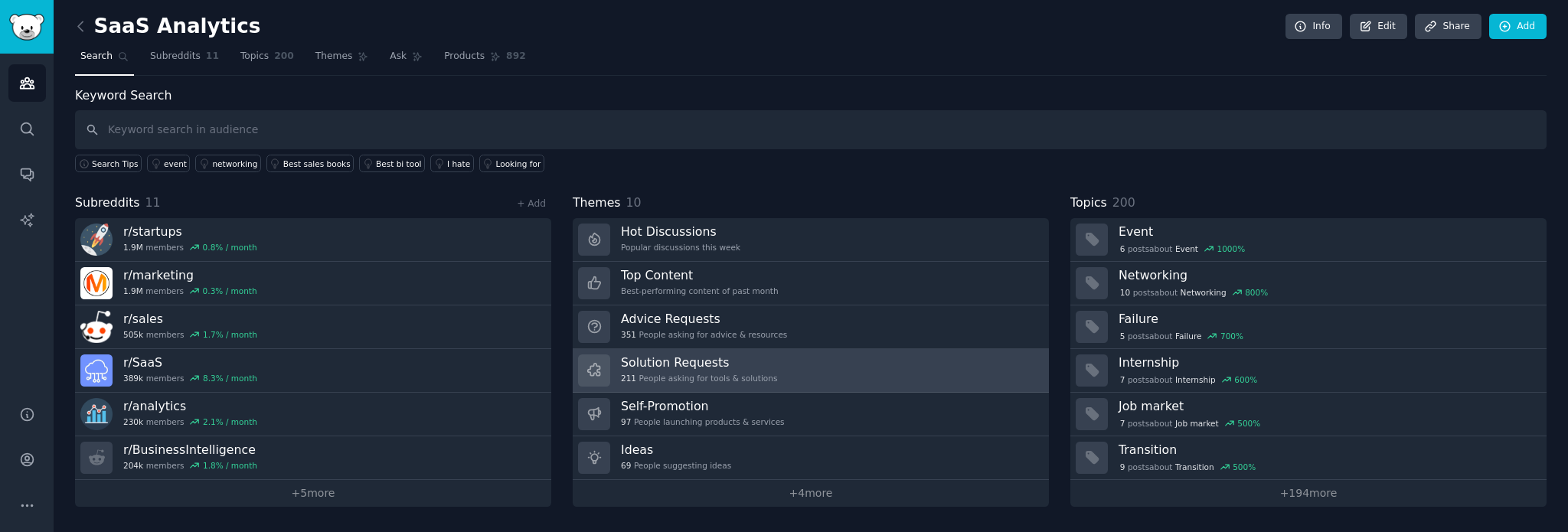
click at [705, 364] on h3 "Solution Requests" at bounding box center [699, 362] width 156 height 16
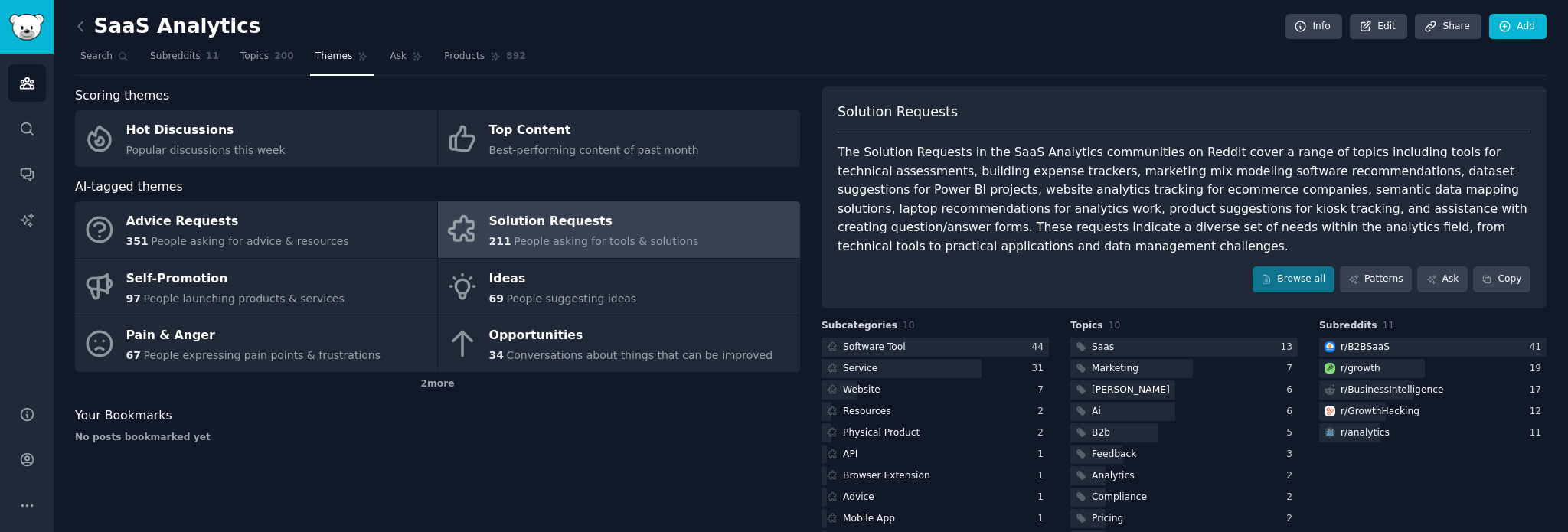
scroll to position [40, 0]
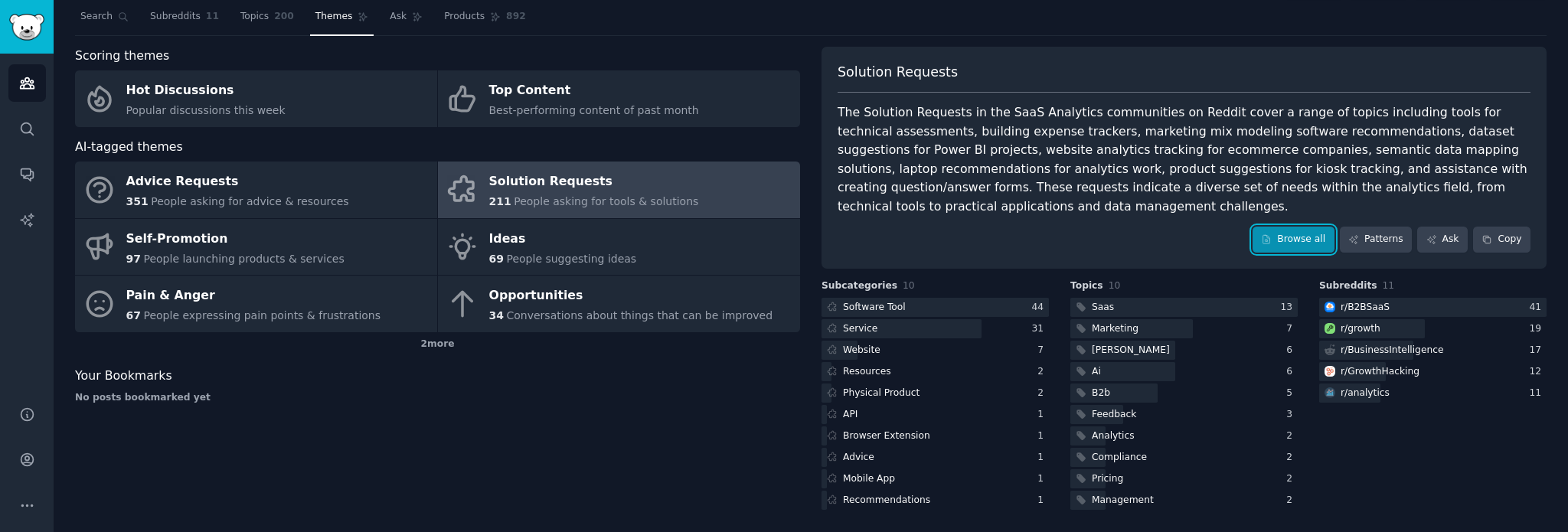
click at [1300, 232] on link "Browse all" at bounding box center [1293, 239] width 82 height 26
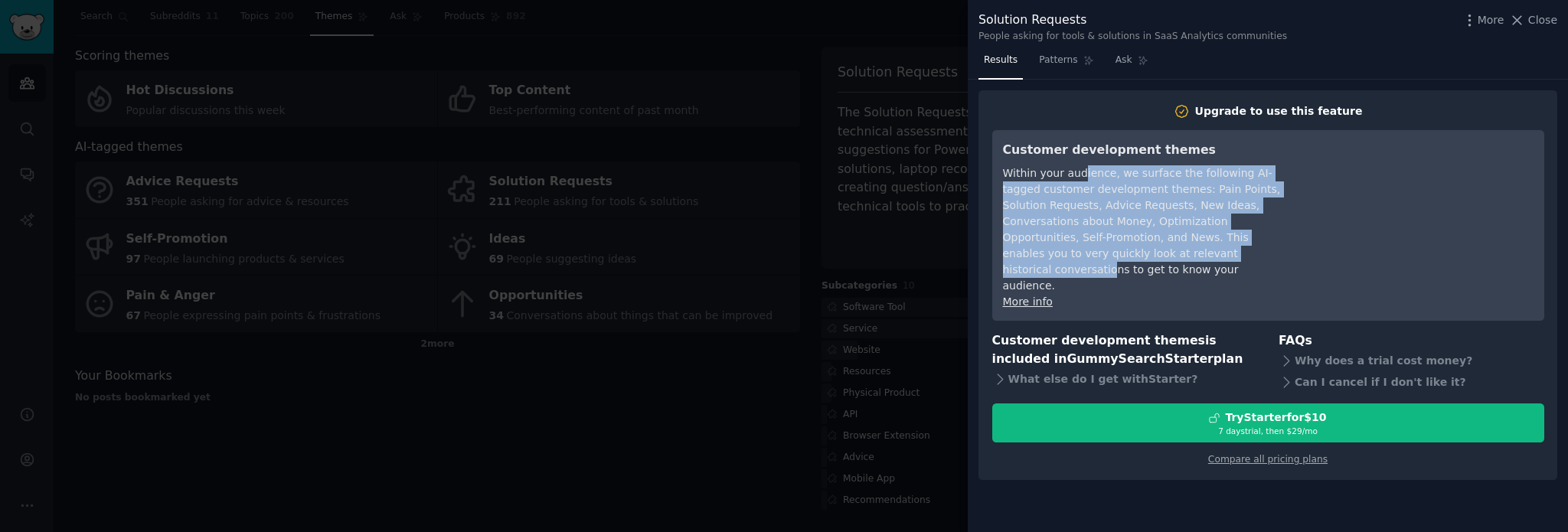
drag, startPoint x: 1078, startPoint y: 174, endPoint x: 1102, endPoint y: 260, distance: 89.3
click at [1102, 260] on div "Within your audience, we surface the following AI-tagged customer development t…" at bounding box center [1142, 229] width 280 height 129
click at [1109, 207] on div "Within your audience, we surface the following AI-tagged customer development t…" at bounding box center [1142, 229] width 280 height 129
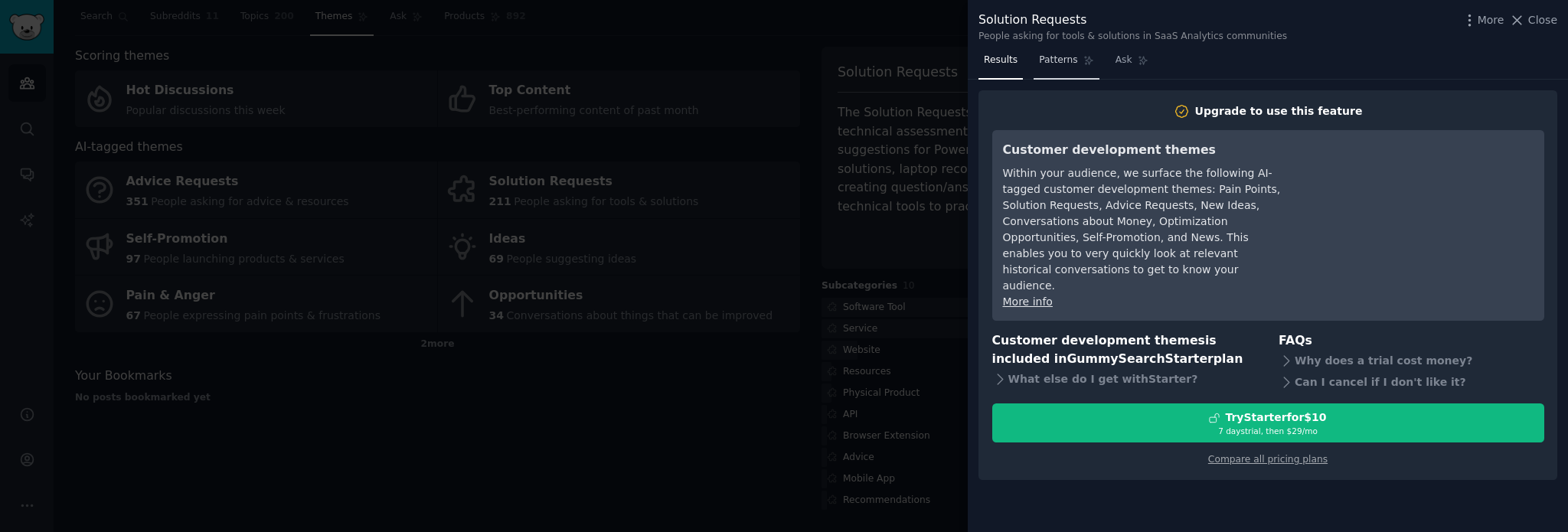
click at [1052, 63] on span "Patterns" at bounding box center [1058, 60] width 39 height 14
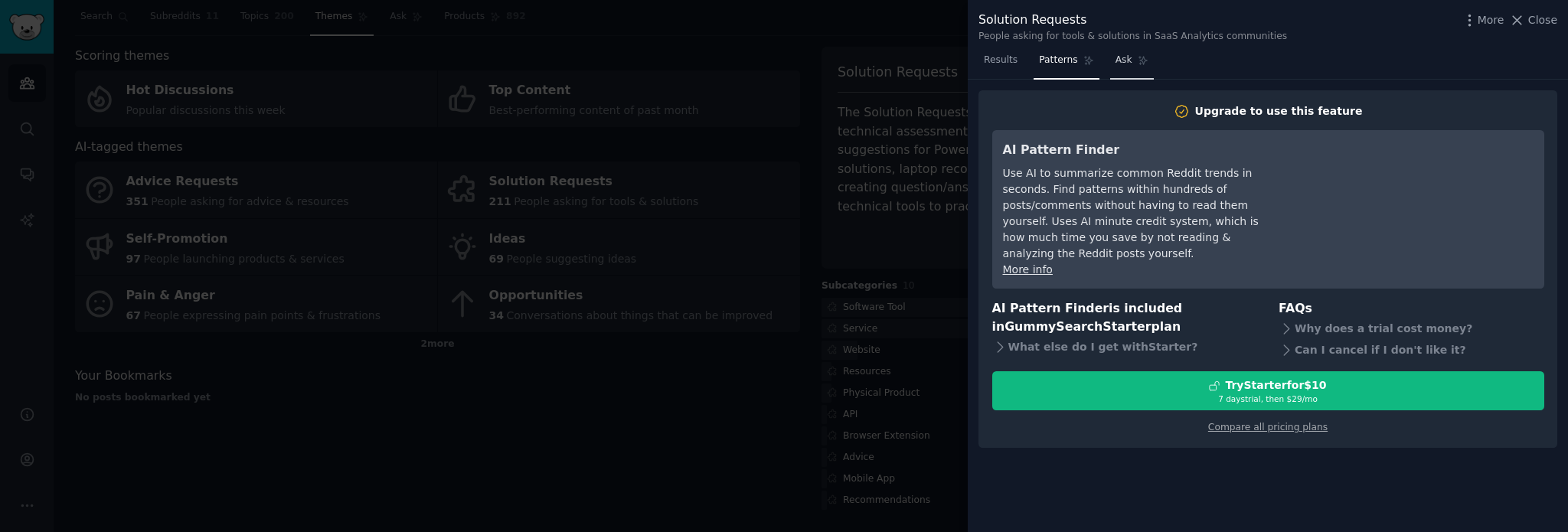
click at [1116, 65] on span "Ask" at bounding box center [1124, 60] width 16 height 14
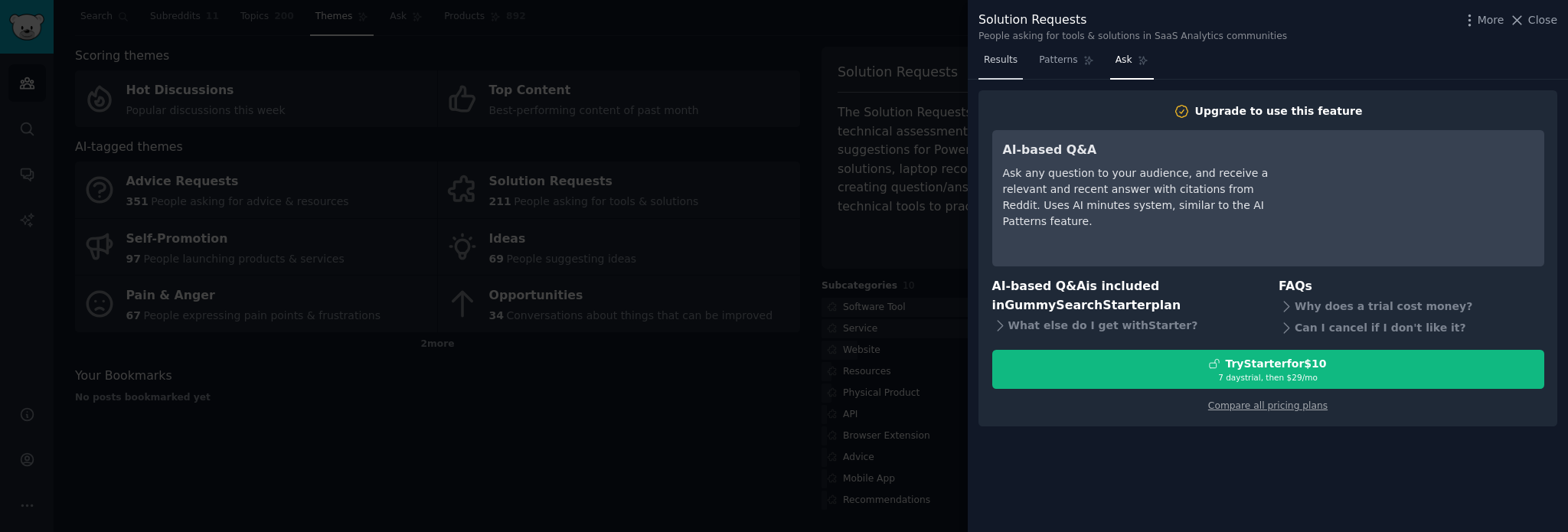
click at [1012, 60] on span "Results" at bounding box center [1000, 60] width 34 height 14
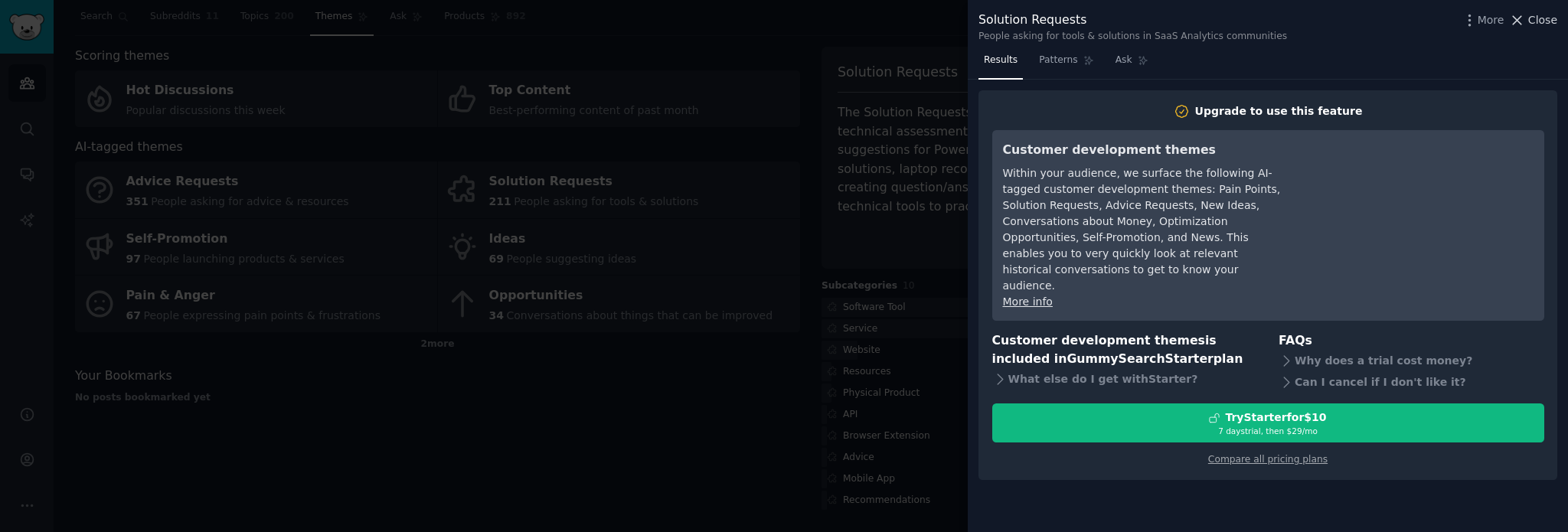
click at [1545, 20] on span "Close" at bounding box center [1543, 20] width 29 height 16
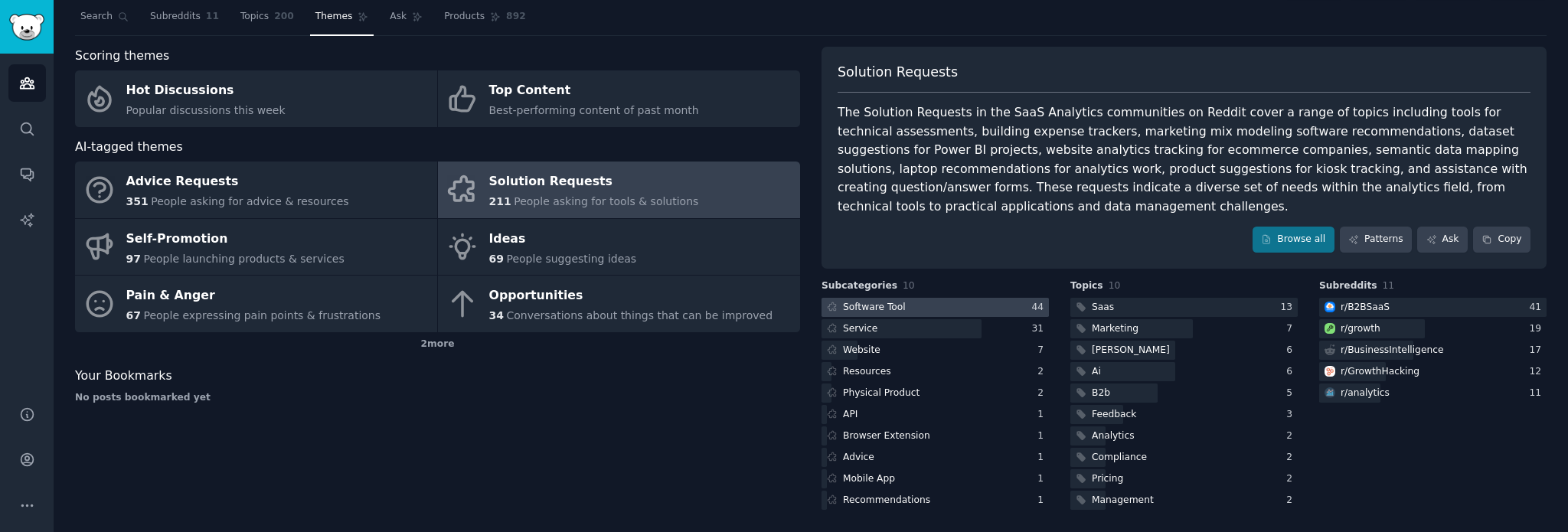
click at [888, 308] on div "Software Tool" at bounding box center [874, 308] width 63 height 14
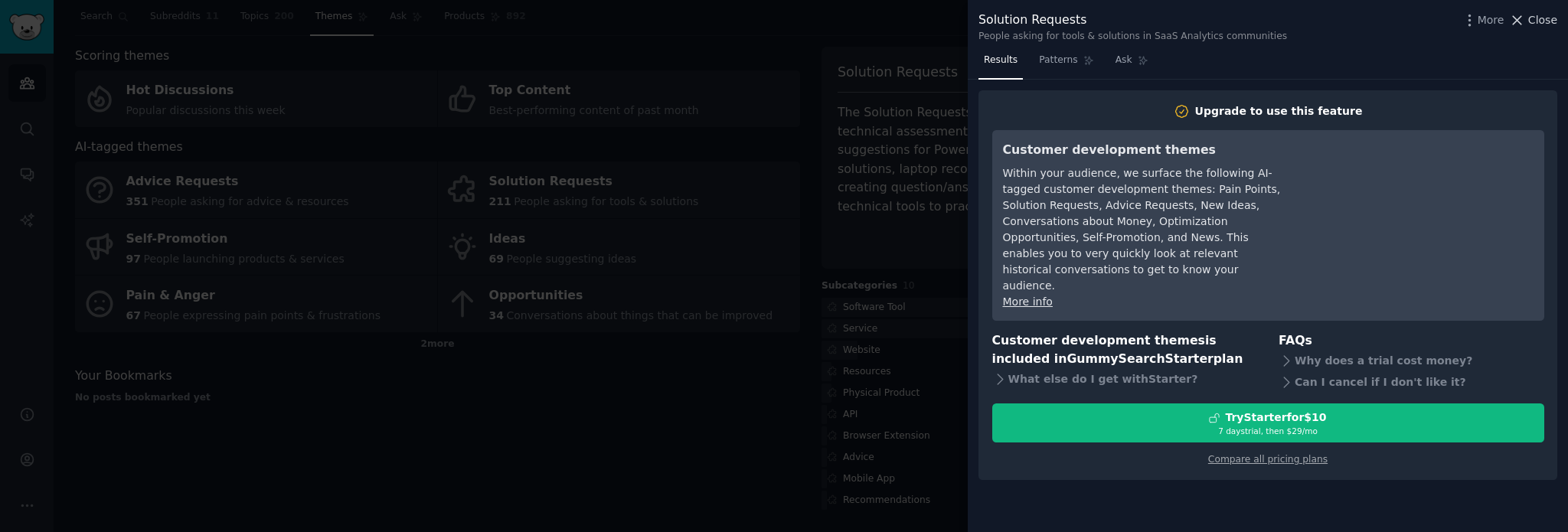
click at [1541, 21] on span "Close" at bounding box center [1543, 20] width 29 height 16
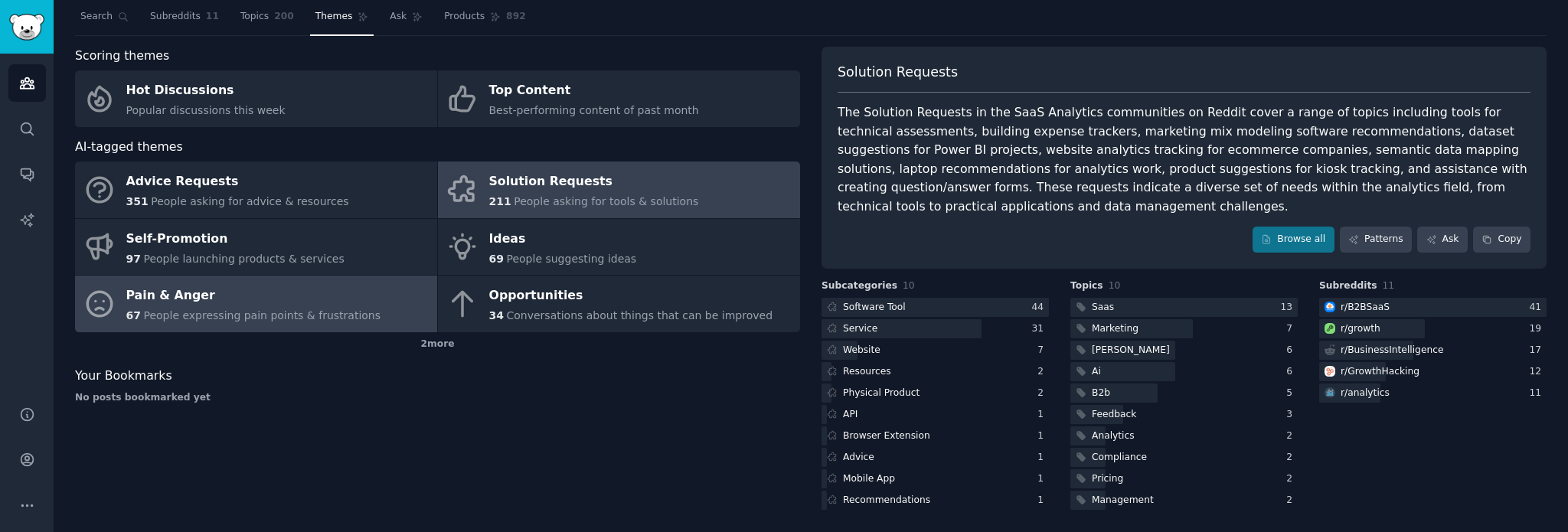
click at [191, 310] on span "People expressing pain points & frustrations" at bounding box center [261, 315] width 237 height 13
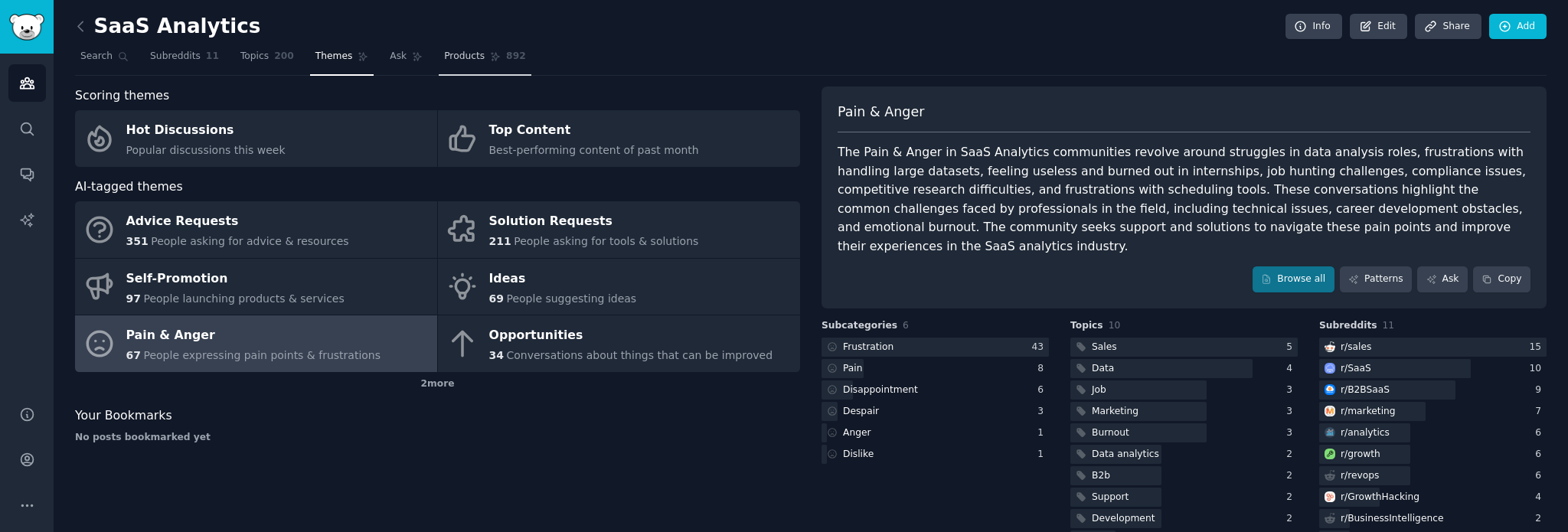
click at [459, 63] on link "Products 892" at bounding box center [484, 60] width 92 height 31
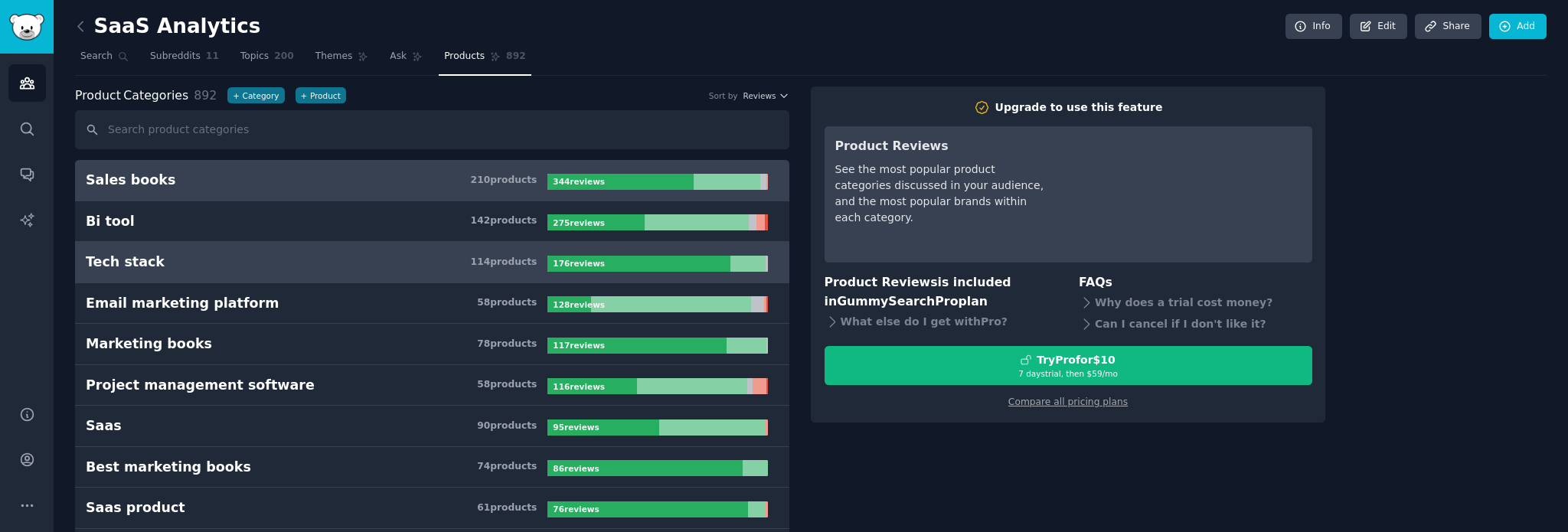
click at [295, 252] on h3 "Tech stack 114 product s" at bounding box center [317, 262] width 462 height 19
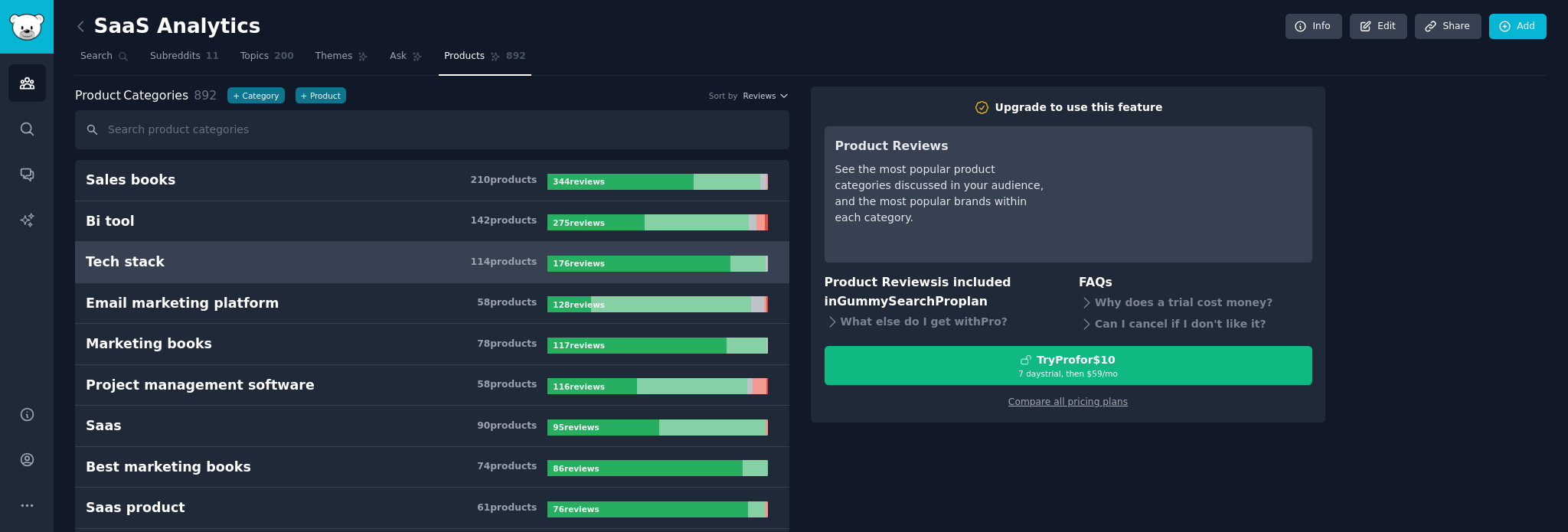
click at [588, 266] on b "176 review s" at bounding box center [579, 262] width 52 height 9
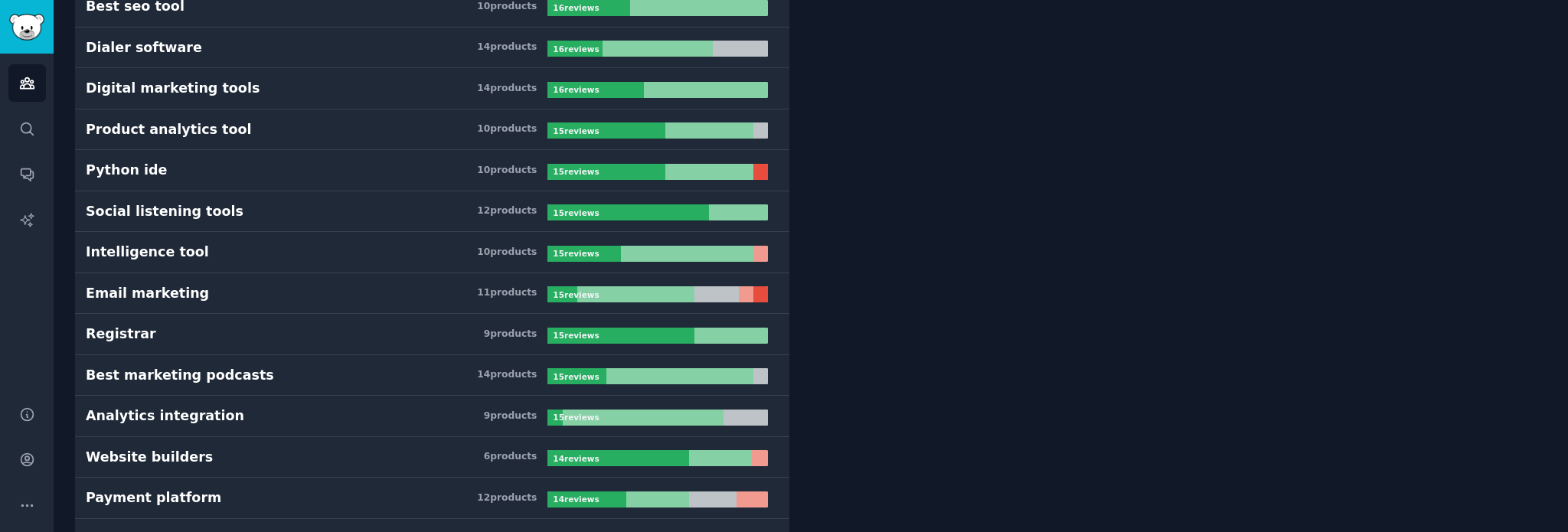
scroll to position [4285, 0]
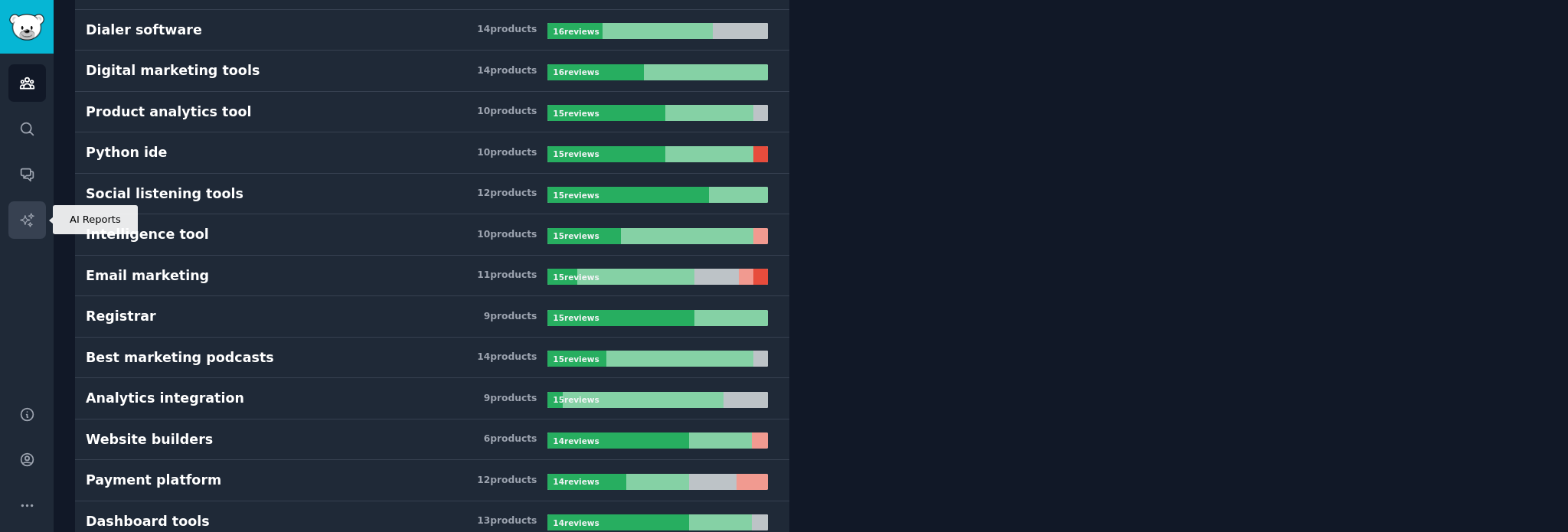
click at [31, 218] on icon "Sidebar" at bounding box center [27, 220] width 16 height 16
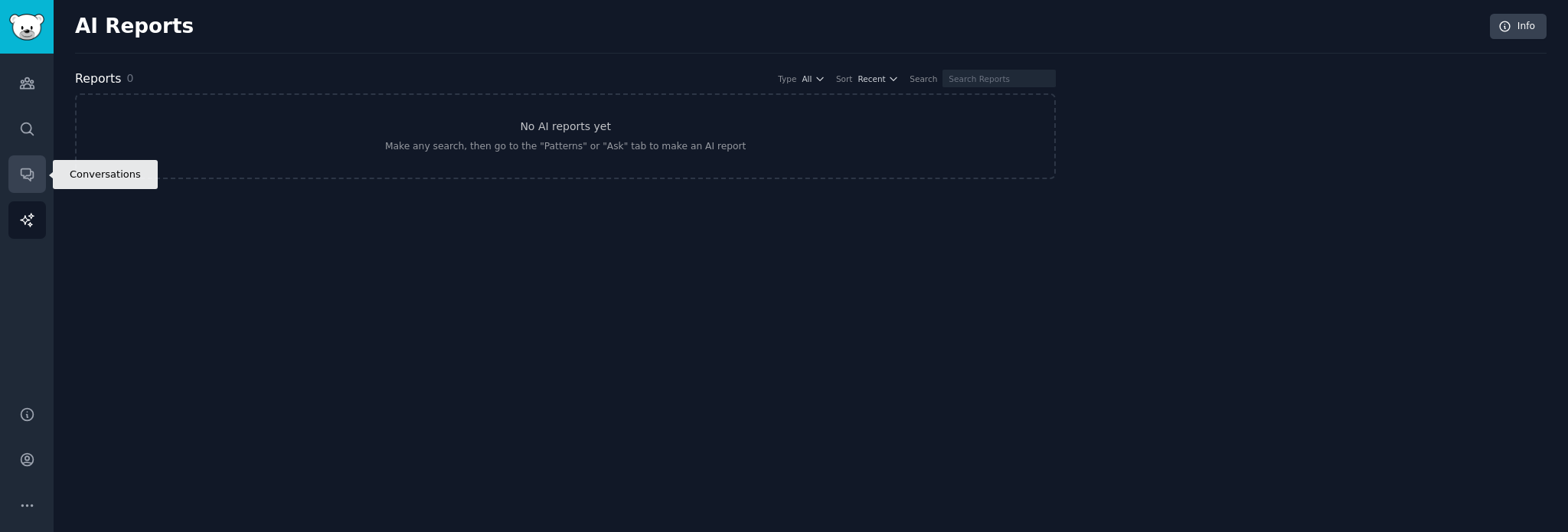
click at [36, 173] on link "Conversations" at bounding box center [27, 174] width 38 height 38
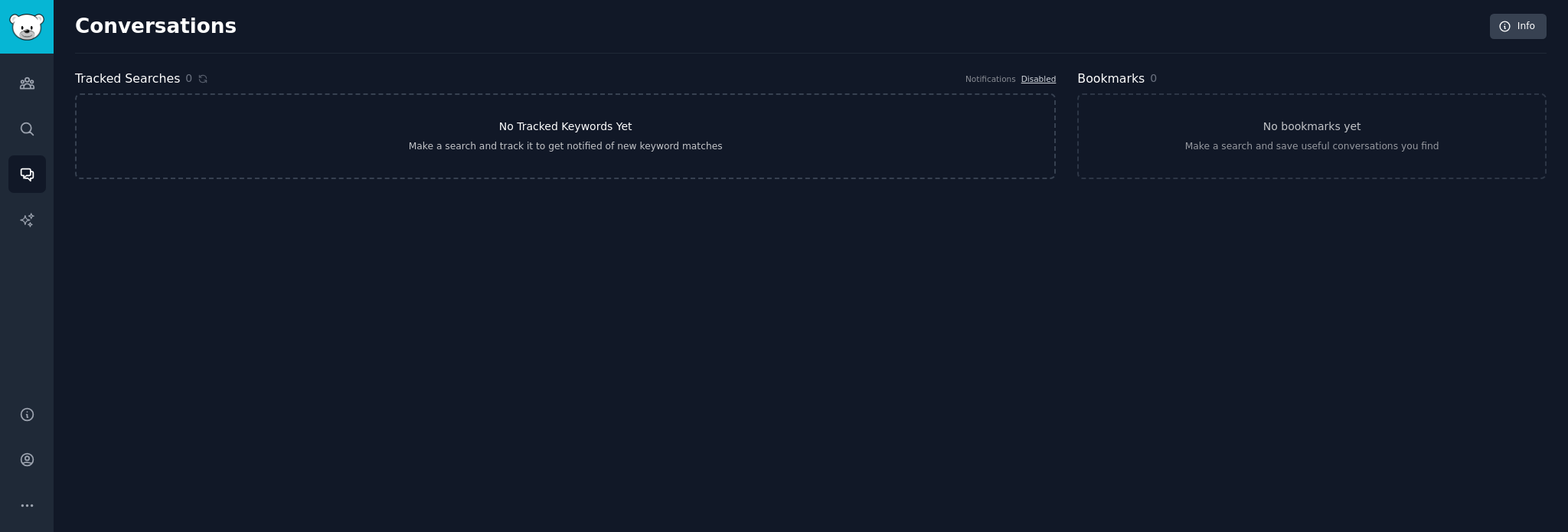
click at [573, 149] on div "Make a search and track it to get notified of new keyword matches" at bounding box center [565, 147] width 314 height 14
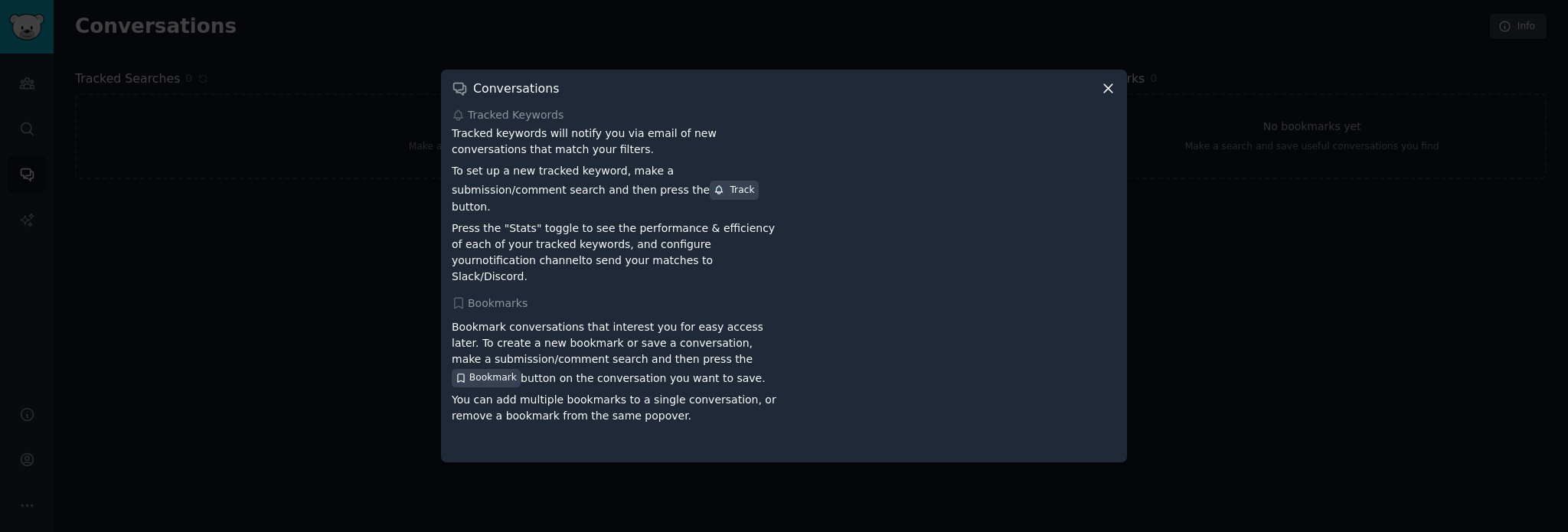
click at [1112, 97] on icon at bounding box center [1108, 88] width 16 height 16
